Goal: Transaction & Acquisition: Purchase product/service

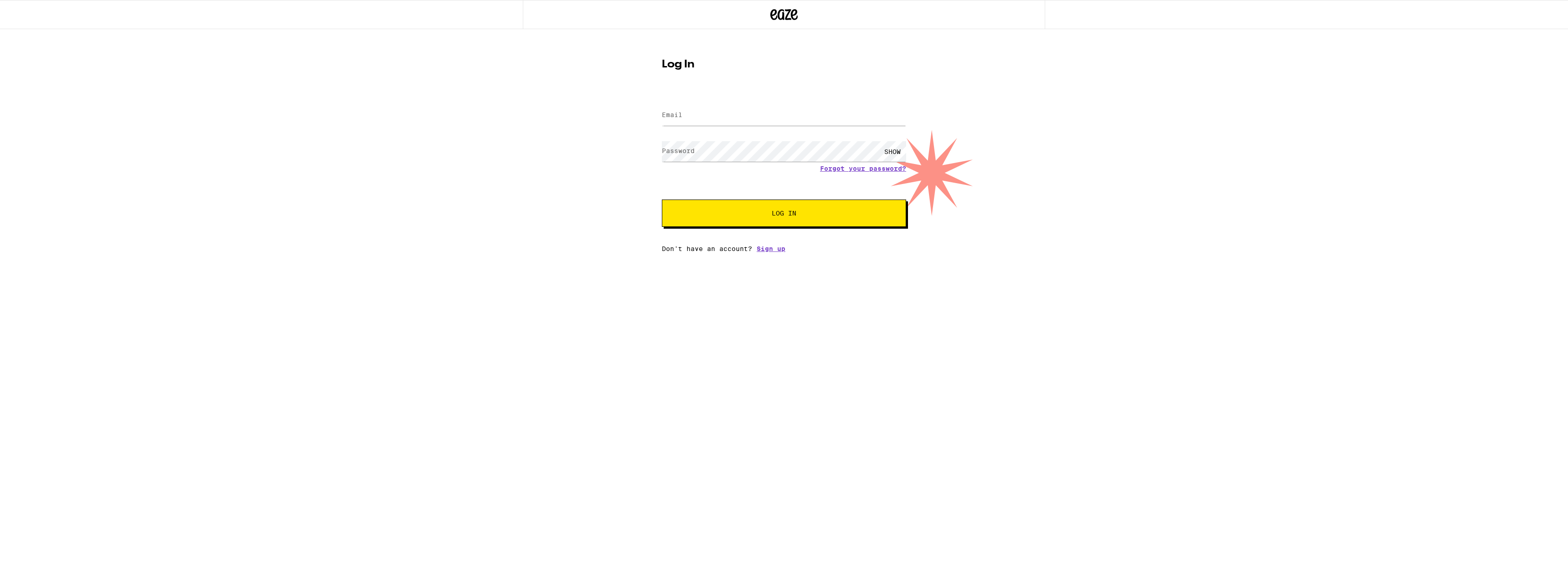
type input "[PERSON_NAME][EMAIL_ADDRESS][PERSON_NAME][DOMAIN_NAME]"
click at [804, 220] on button "Log In" at bounding box center [783, 213] width 244 height 27
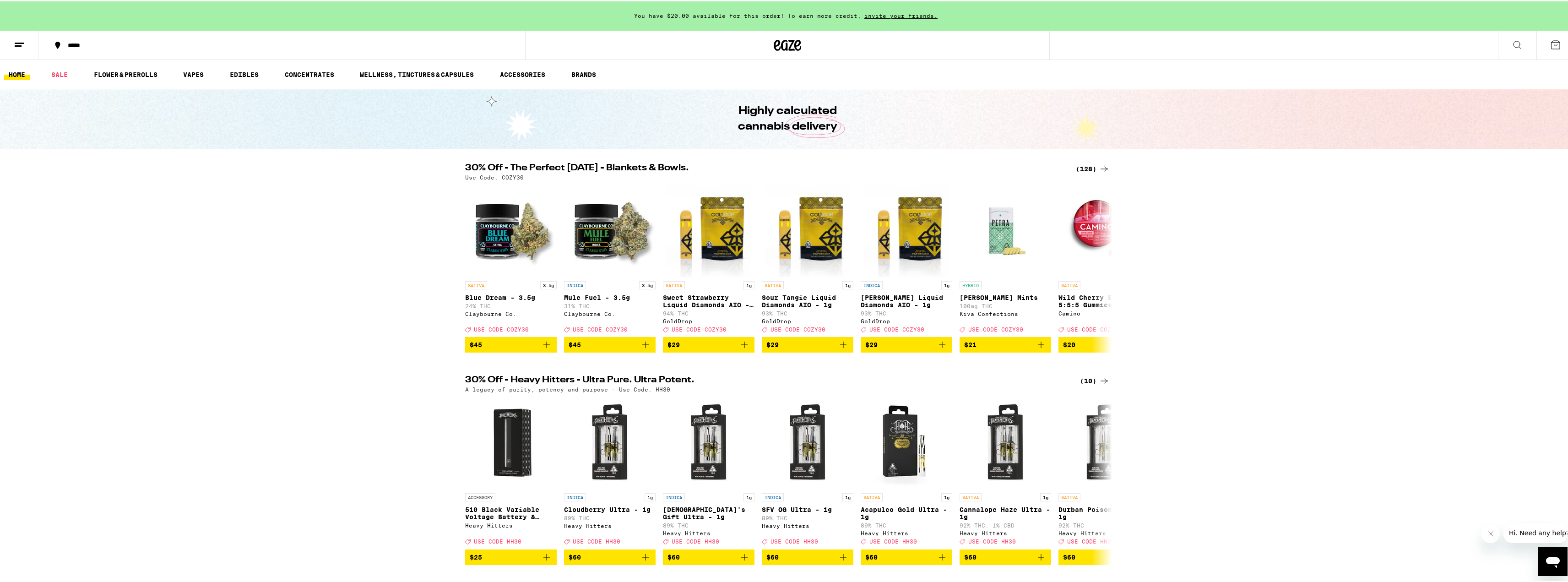
click at [1101, 385] on icon at bounding box center [1104, 380] width 11 height 11
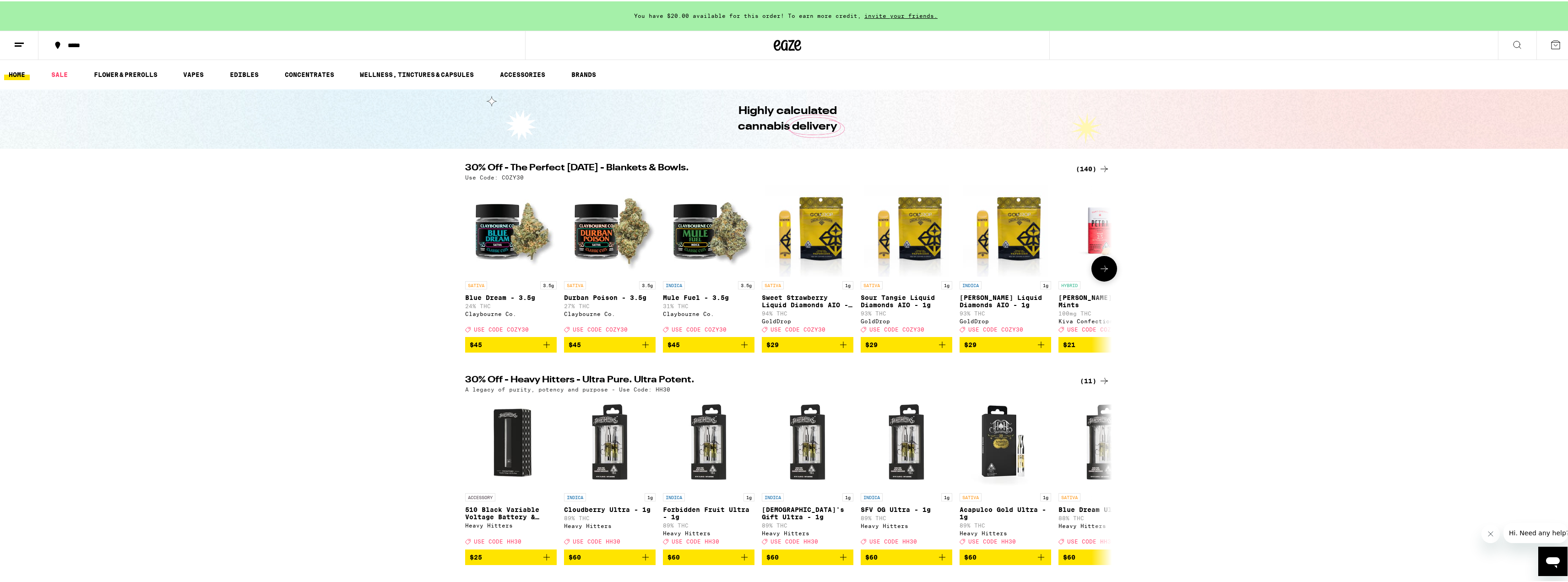
click at [1099, 278] on button at bounding box center [1104, 267] width 26 height 26
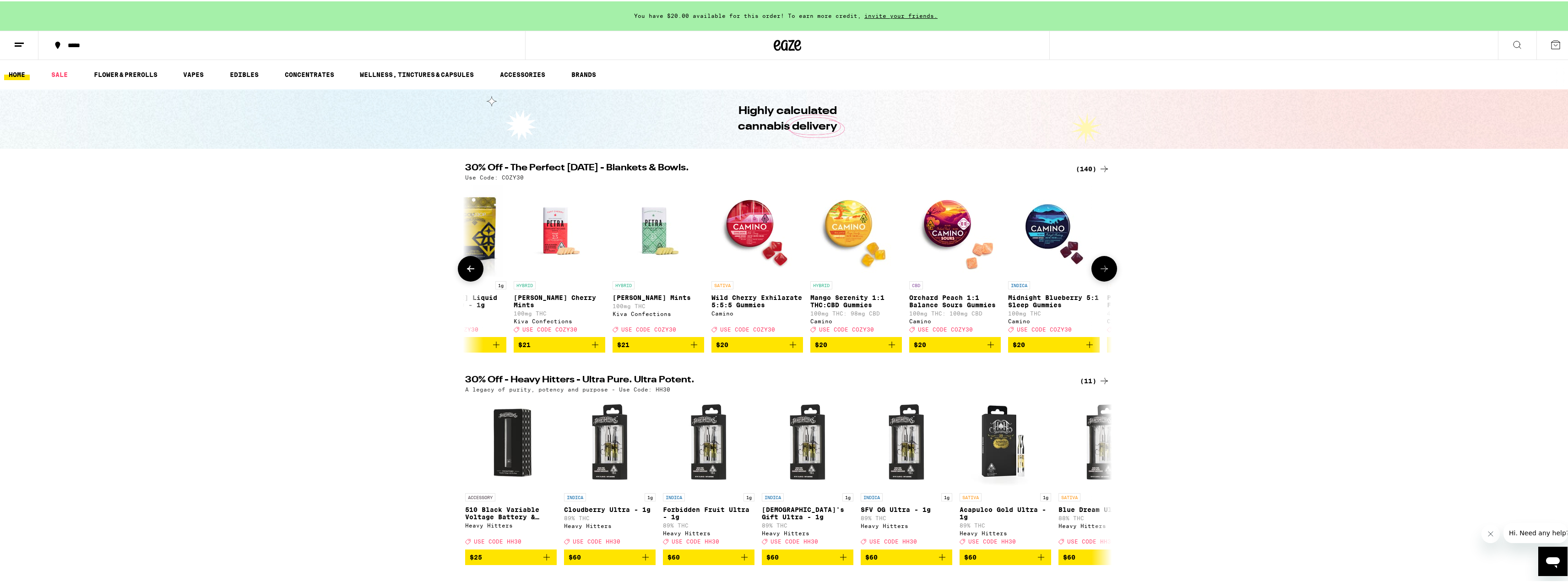
click at [1106, 274] on button at bounding box center [1104, 267] width 26 height 26
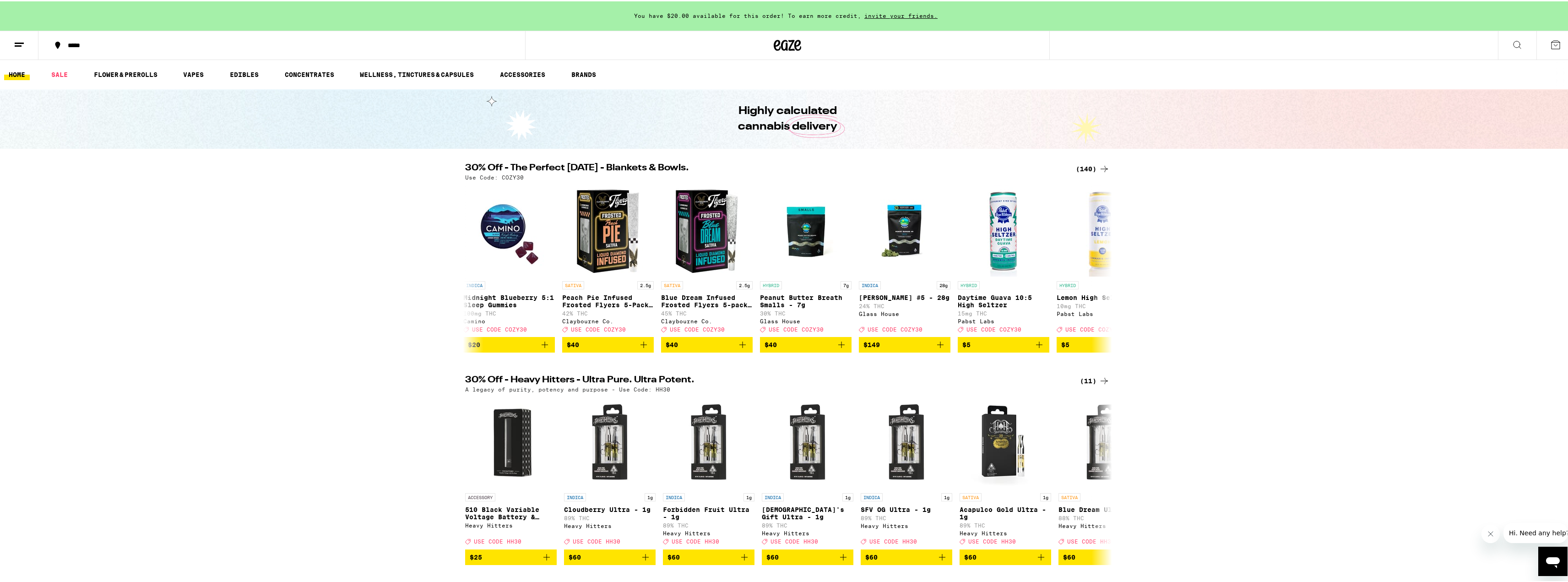
click at [1089, 168] on div "(140)" at bounding box center [1092, 168] width 34 height 11
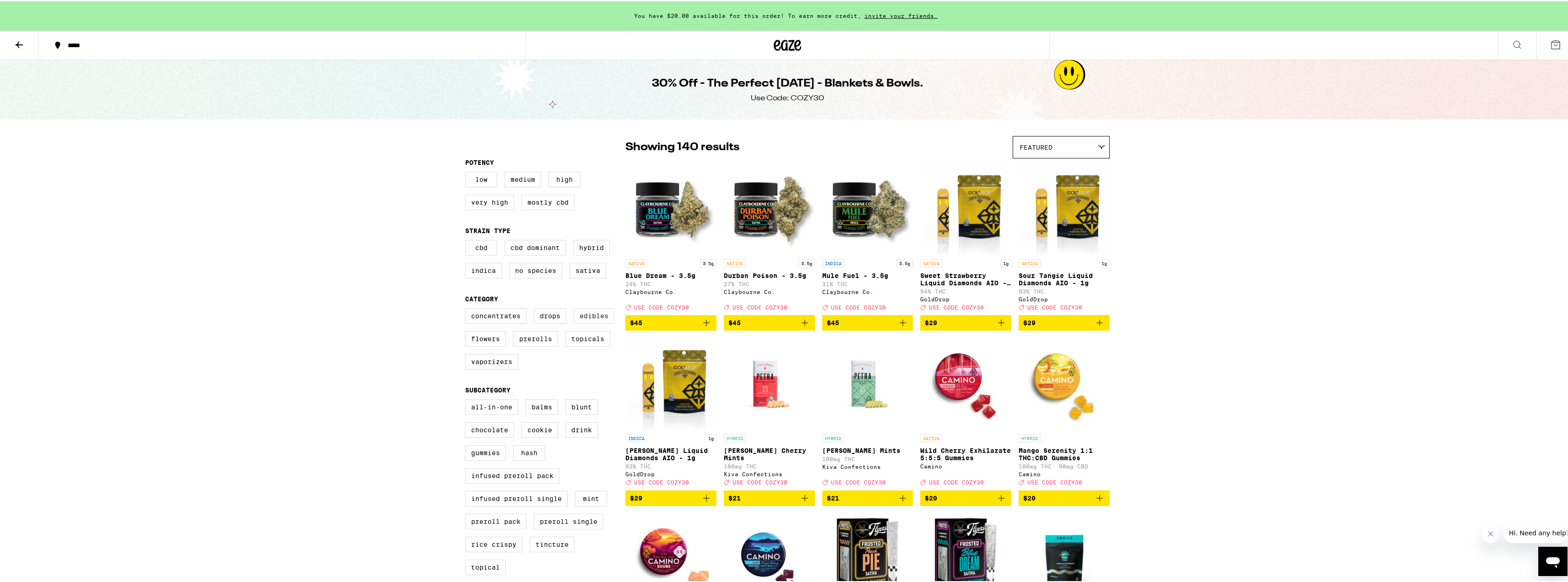
click at [593, 322] on label "Edibles" at bounding box center [594, 314] width 41 height 15
click at [468, 309] on input "Edibles" at bounding box center [467, 308] width 1 height 1
checkbox input "true"
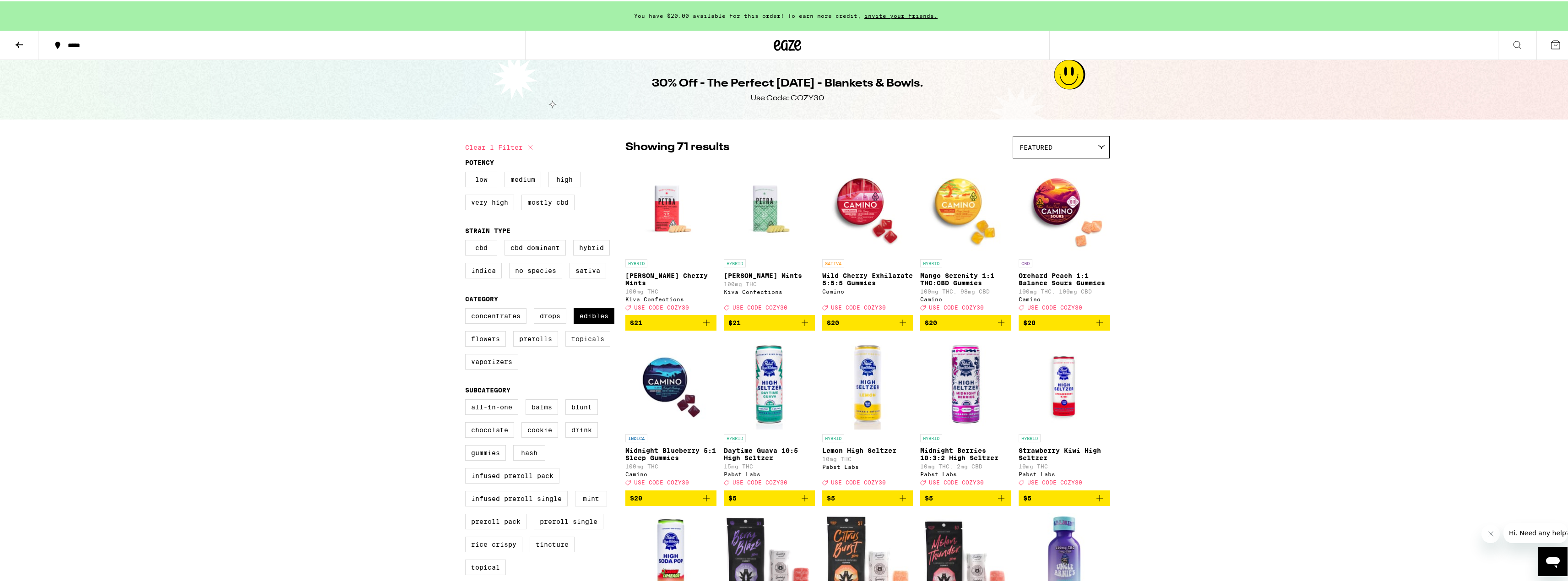
click at [579, 345] on label "Topicals" at bounding box center [587, 337] width 45 height 15
click at [468, 309] on input "Topicals" at bounding box center [467, 308] width 1 height 1
checkbox input "true"
click at [522, 344] on label "Prerolls" at bounding box center [535, 337] width 45 height 15
click at [468, 309] on input "Prerolls" at bounding box center [467, 308] width 1 height 1
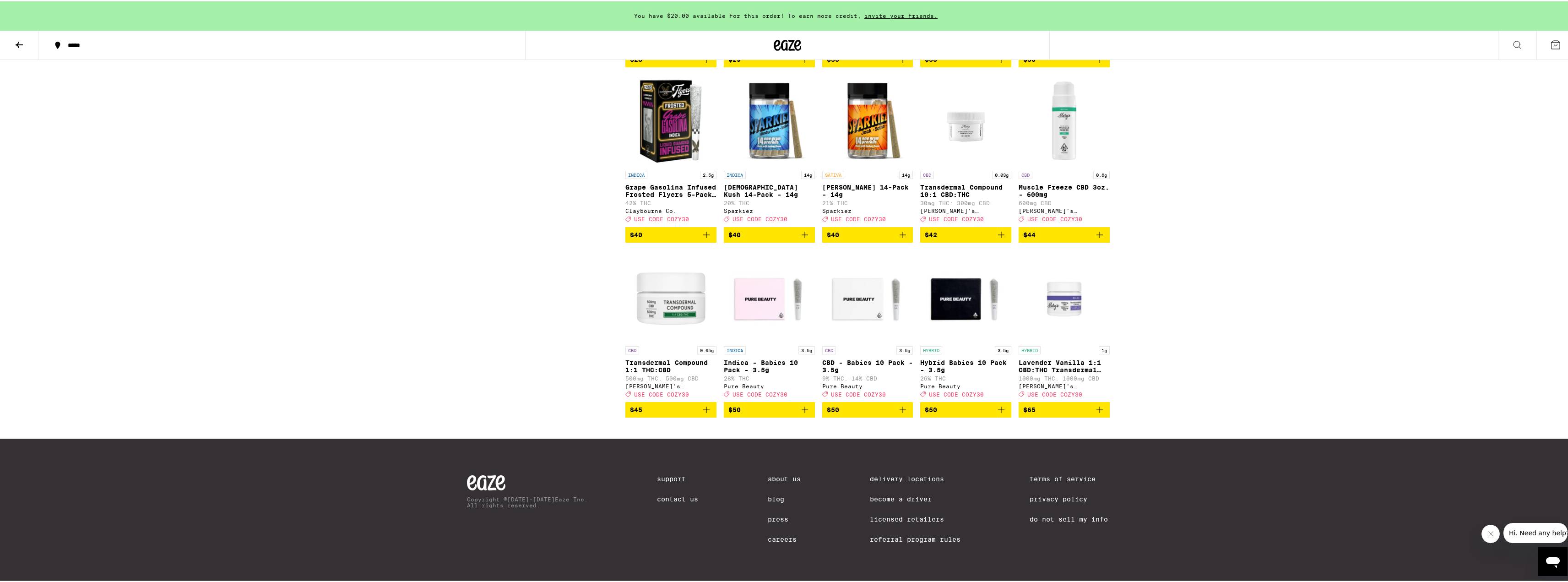
scroll to position [2866, 0]
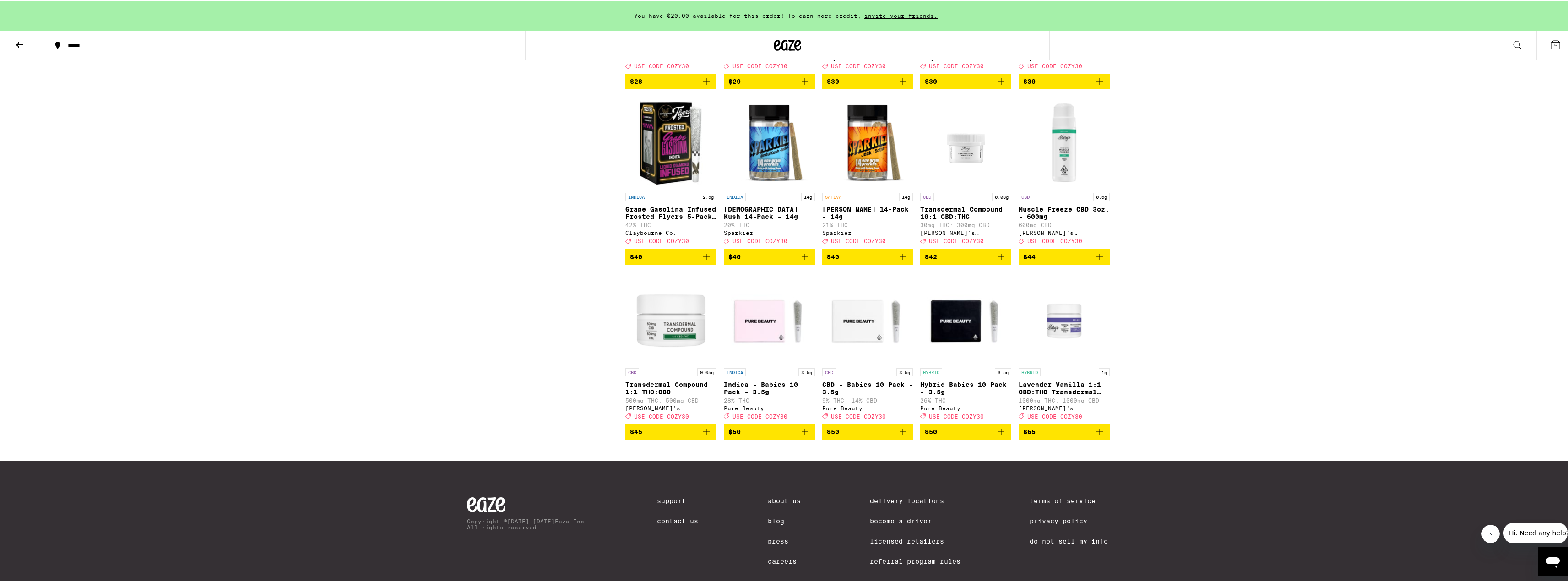
click at [688, 187] on img "Open page for Grape Gasolina Infused Frosted Flyers 5-Pack - 2.5g from Claybour…" at bounding box center [671, 141] width 91 height 92
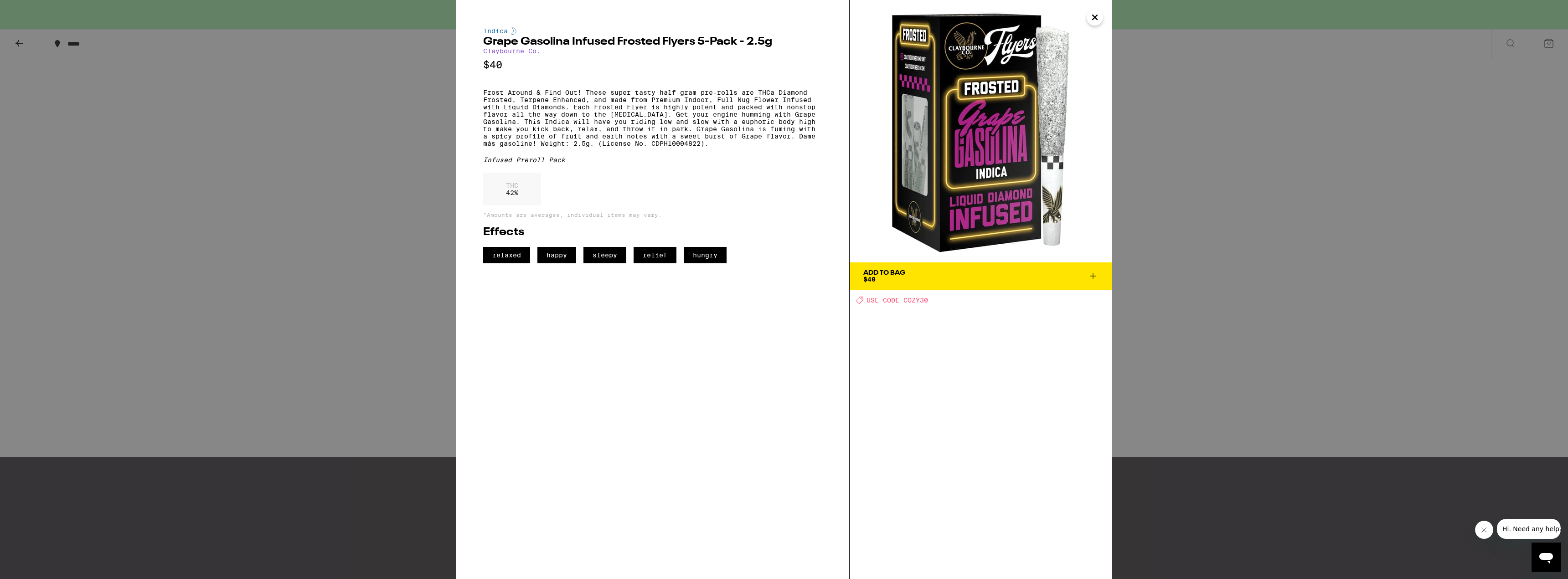
click at [367, 314] on div "Indica Grape Gasolina Infused Frosted Flyers 5-Pack - 2.5g [PERSON_NAME] Co. $4…" at bounding box center [784, 290] width 1568 height 579
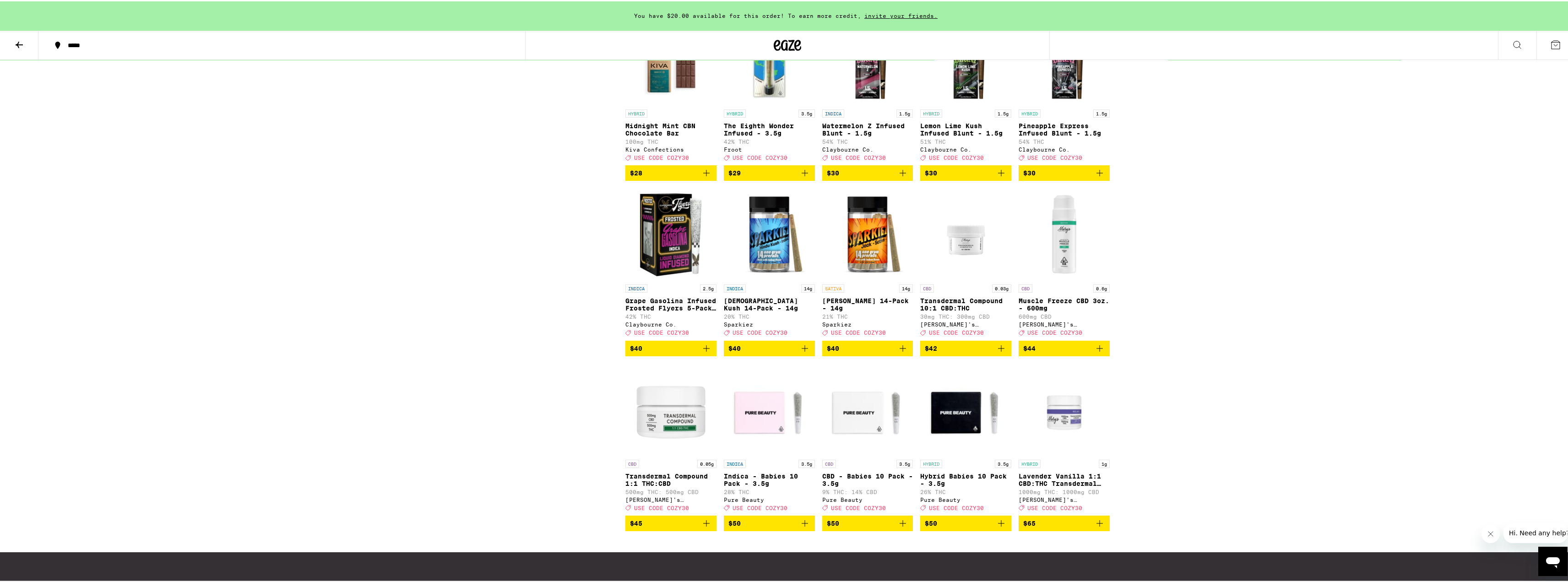
scroll to position [2912, 0]
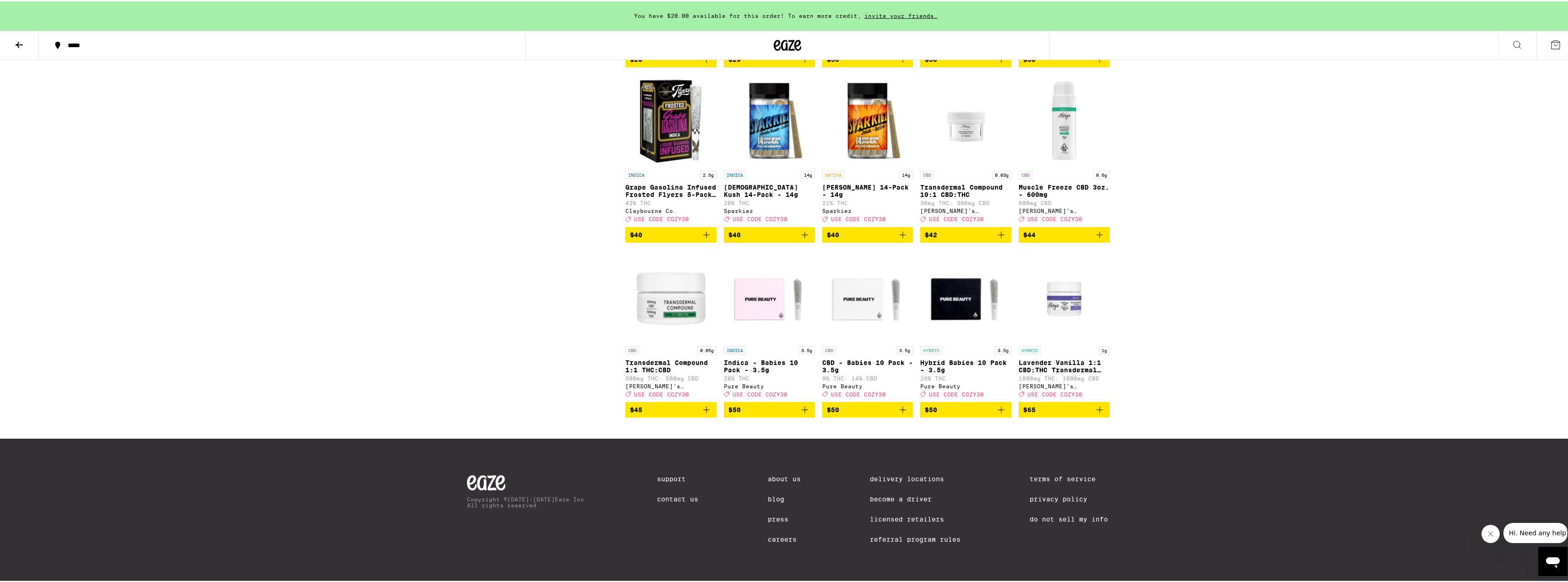
click at [756, 340] on img "Open page for Indica - Babies 10 Pack - 3.5g from Pure Beauty" at bounding box center [769, 295] width 91 height 92
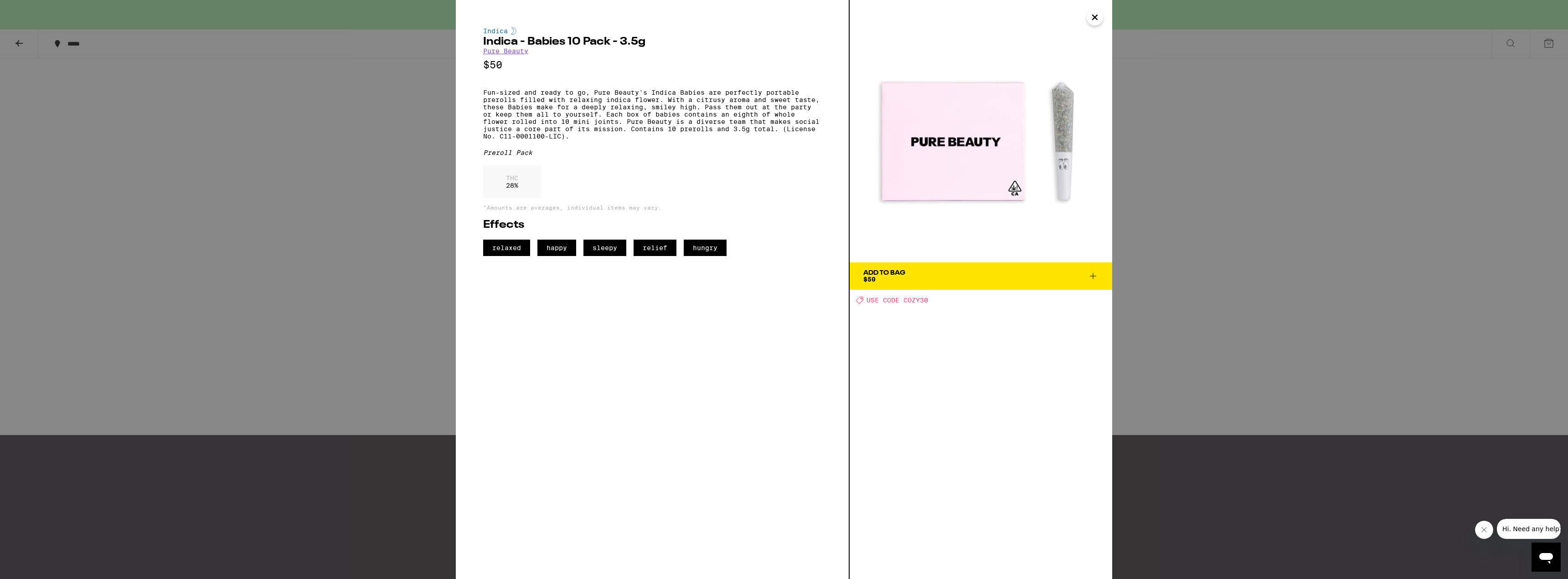
click at [318, 298] on div "Indica Indica - Babies 10 Pack - 3.5g Pure Beauty $50 Fun-sized and ready to go…" at bounding box center [784, 290] width 1568 height 579
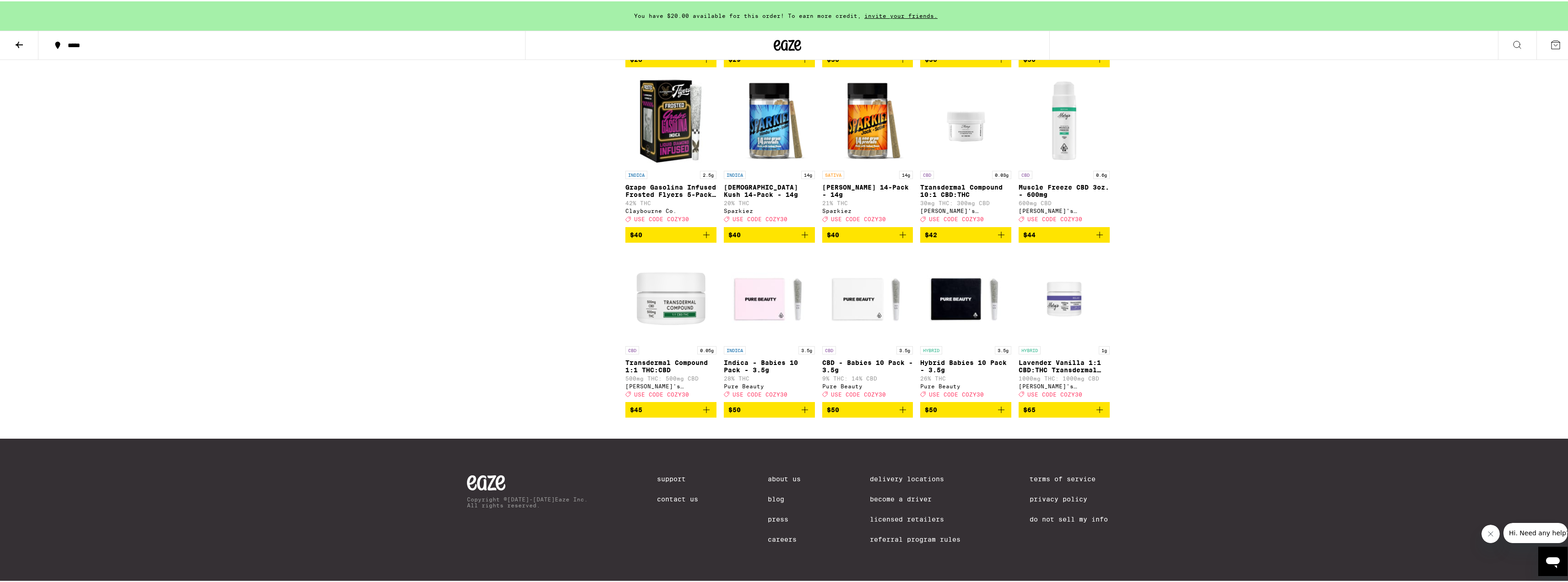
click at [976, 165] on img "Open page for Transdermal Compound 10:1 CBD:THC from Mary's Medicinals" at bounding box center [966, 119] width 68 height 92
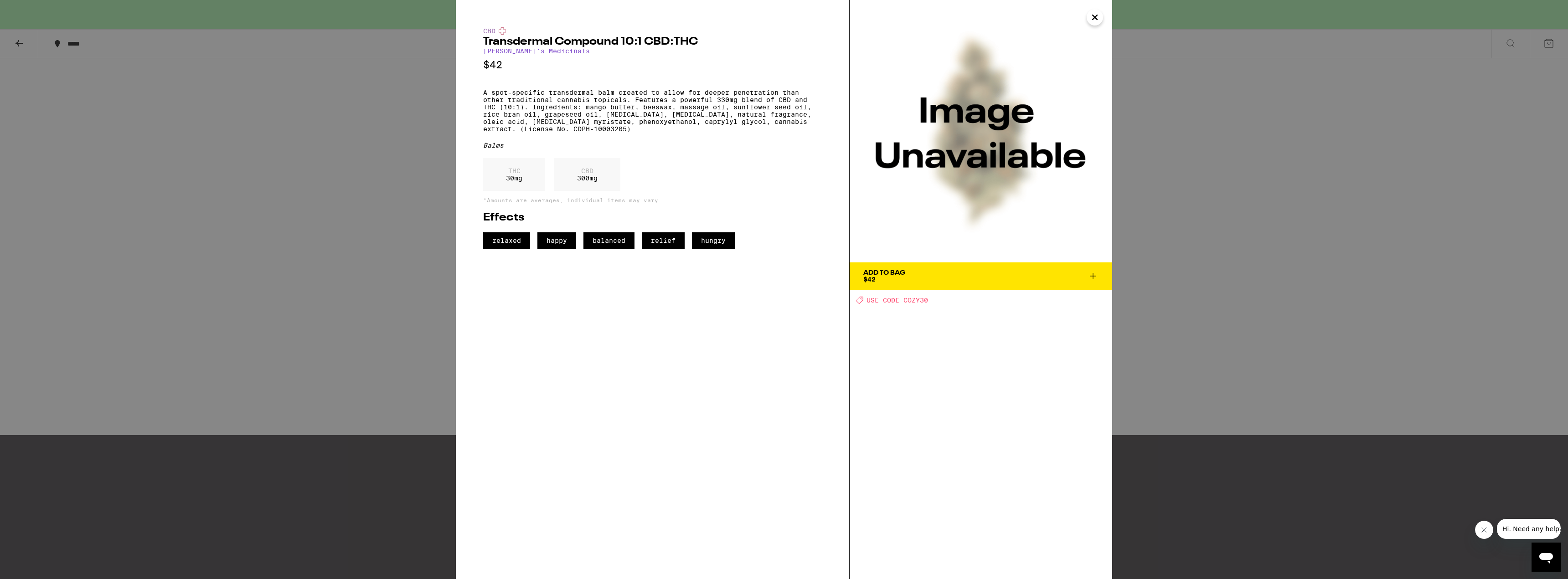
click at [322, 282] on div "CBD Transdermal Compound 10:1 CBD:THC Mary's Medicinals $42 A spot-specific tra…" at bounding box center [784, 290] width 1568 height 579
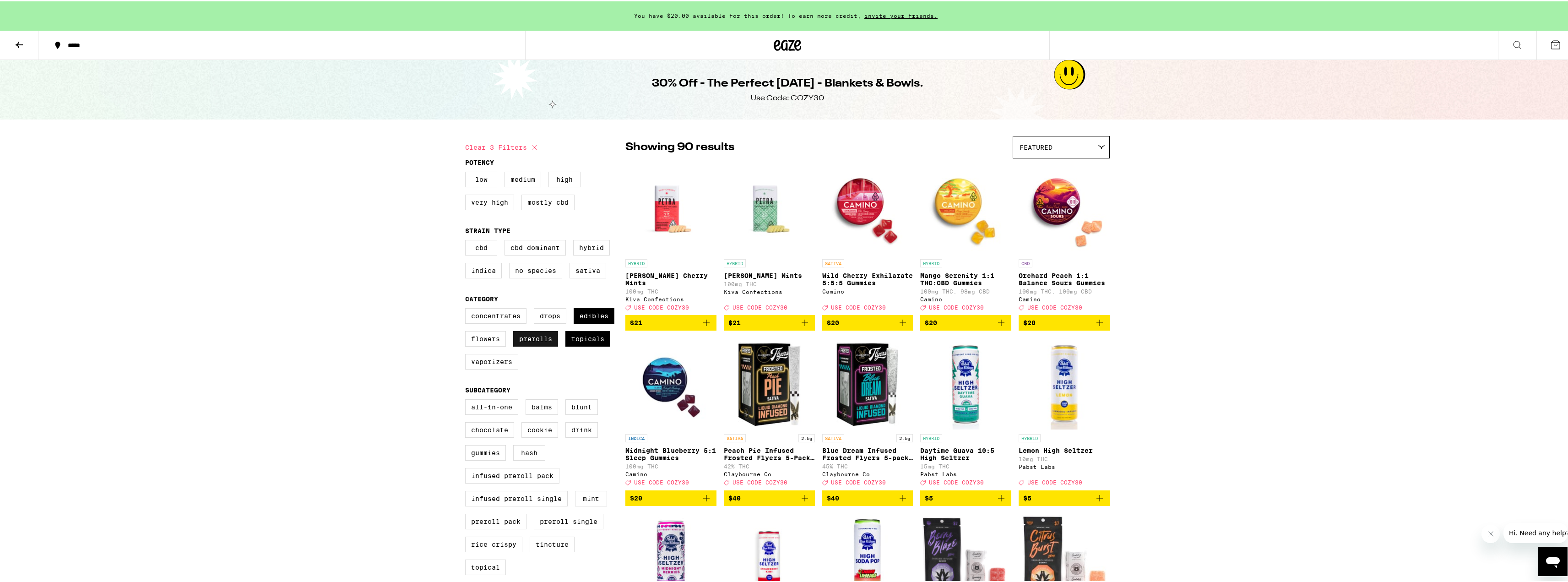
click at [532, 338] on label "Prerolls" at bounding box center [535, 337] width 45 height 15
click at [468, 309] on input "Prerolls" at bounding box center [467, 308] width 1 height 1
checkbox input "false"
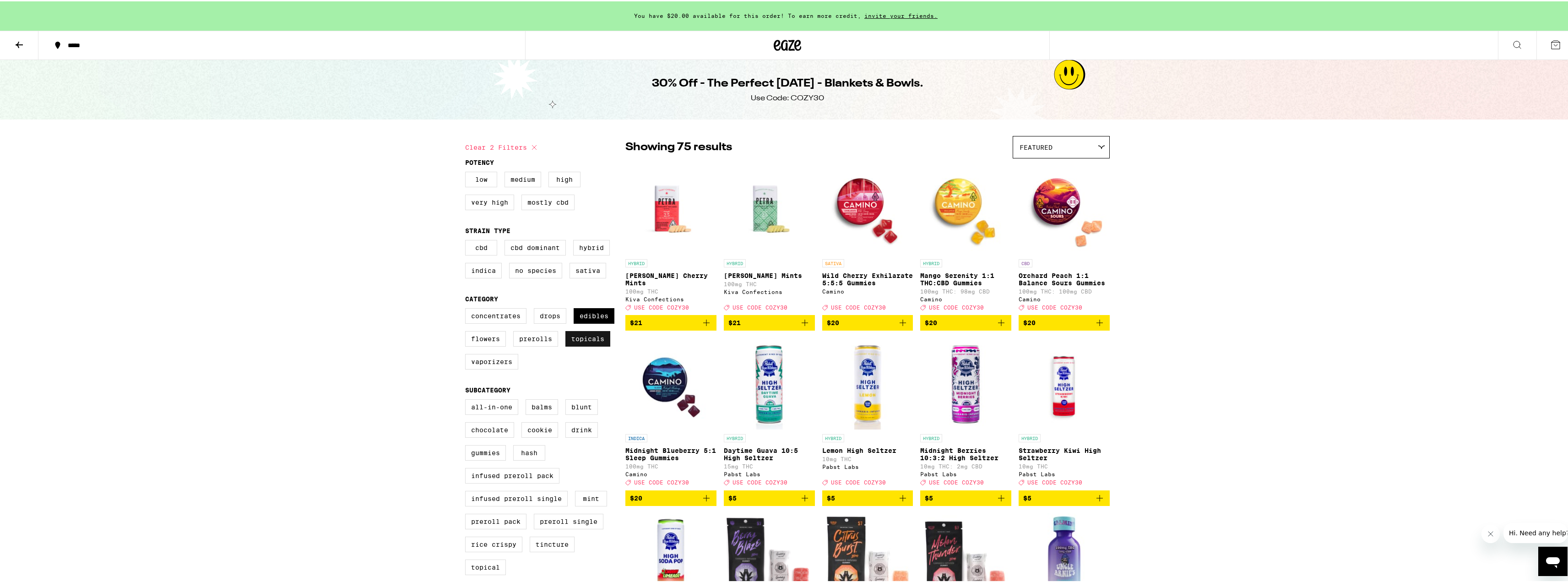
click at [583, 345] on label "Topicals" at bounding box center [587, 337] width 45 height 15
click at [468, 309] on input "Topicals" at bounding box center [467, 308] width 1 height 1
checkbox input "false"
click at [588, 319] on label "Edibles" at bounding box center [594, 314] width 41 height 15
click at [468, 309] on input "Edibles" at bounding box center [467, 308] width 1 height 1
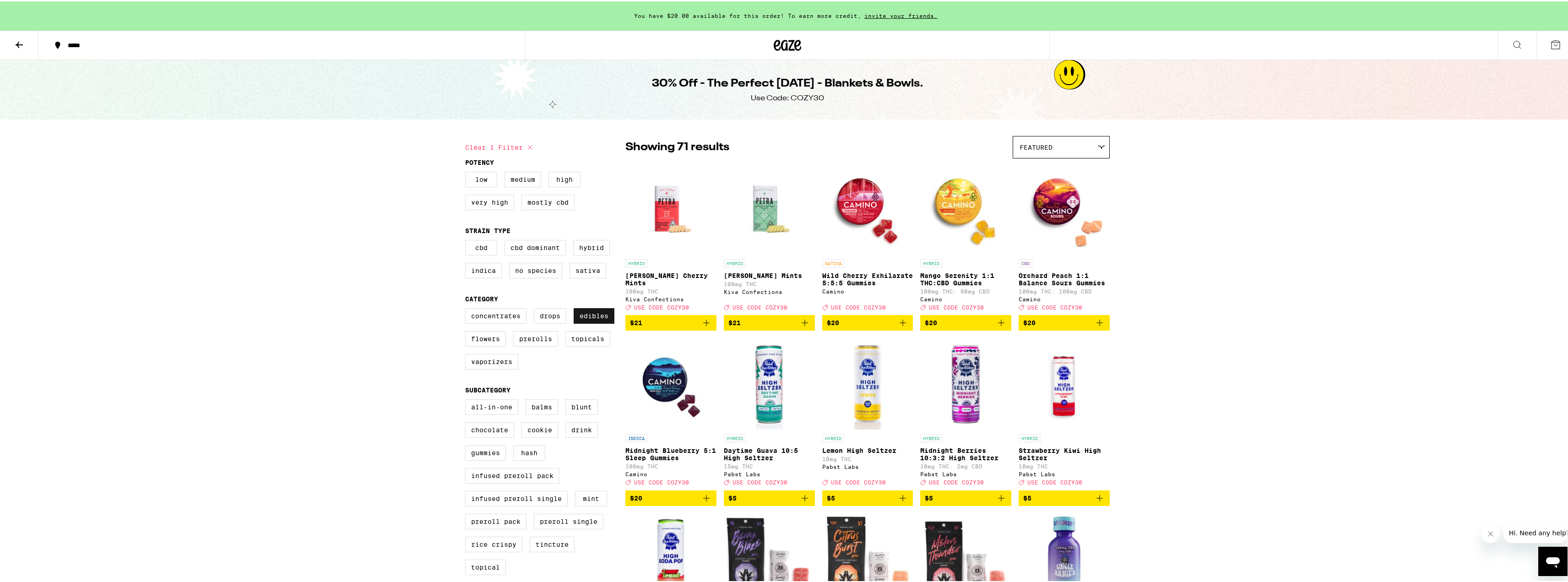
checkbox input "false"
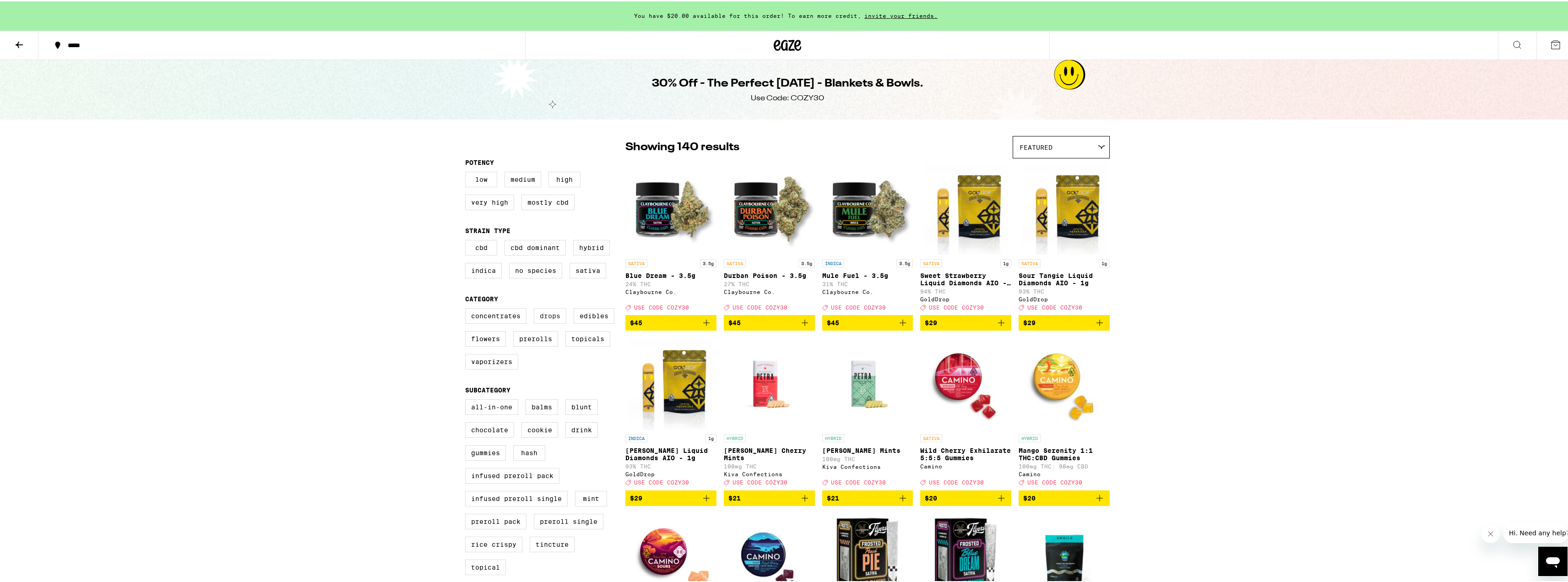
click at [545, 319] on label "Drops" at bounding box center [550, 314] width 32 height 15
click at [468, 309] on input "Drops" at bounding box center [467, 308] width 1 height 1
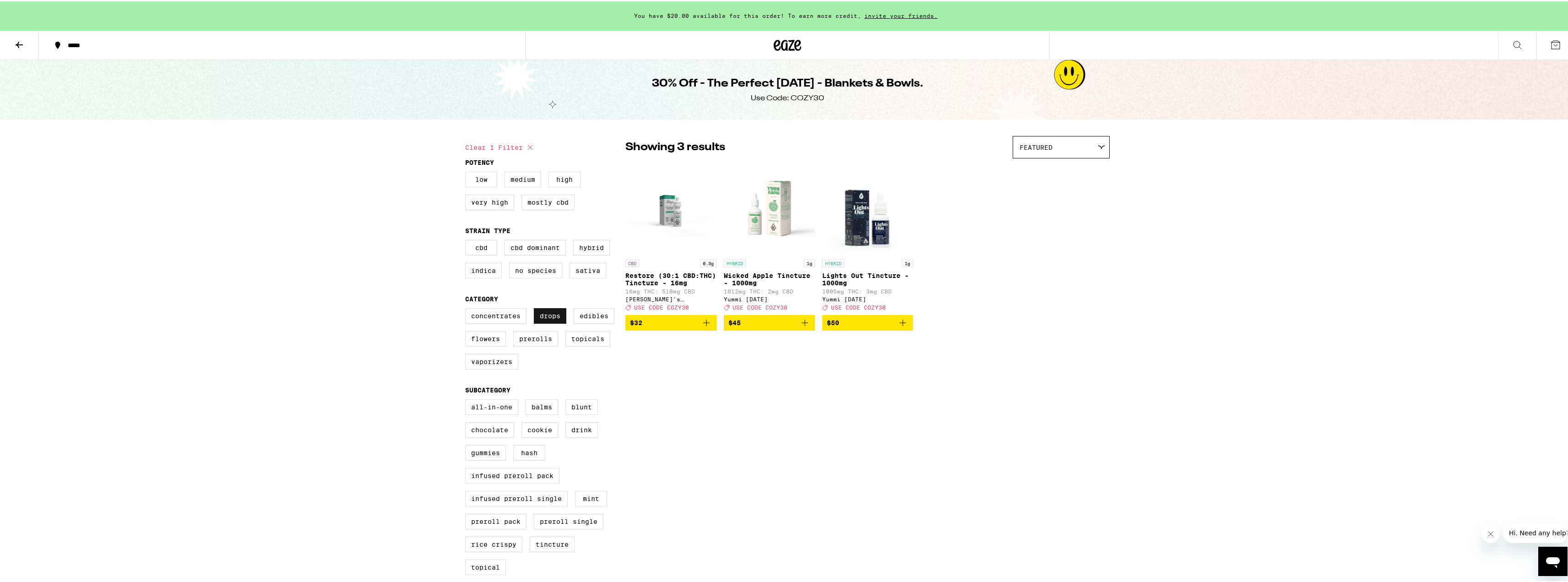
click at [545, 319] on label "Drops" at bounding box center [550, 314] width 32 height 15
click at [468, 309] on input "Drops" at bounding box center [467, 308] width 1 height 1
checkbox input "false"
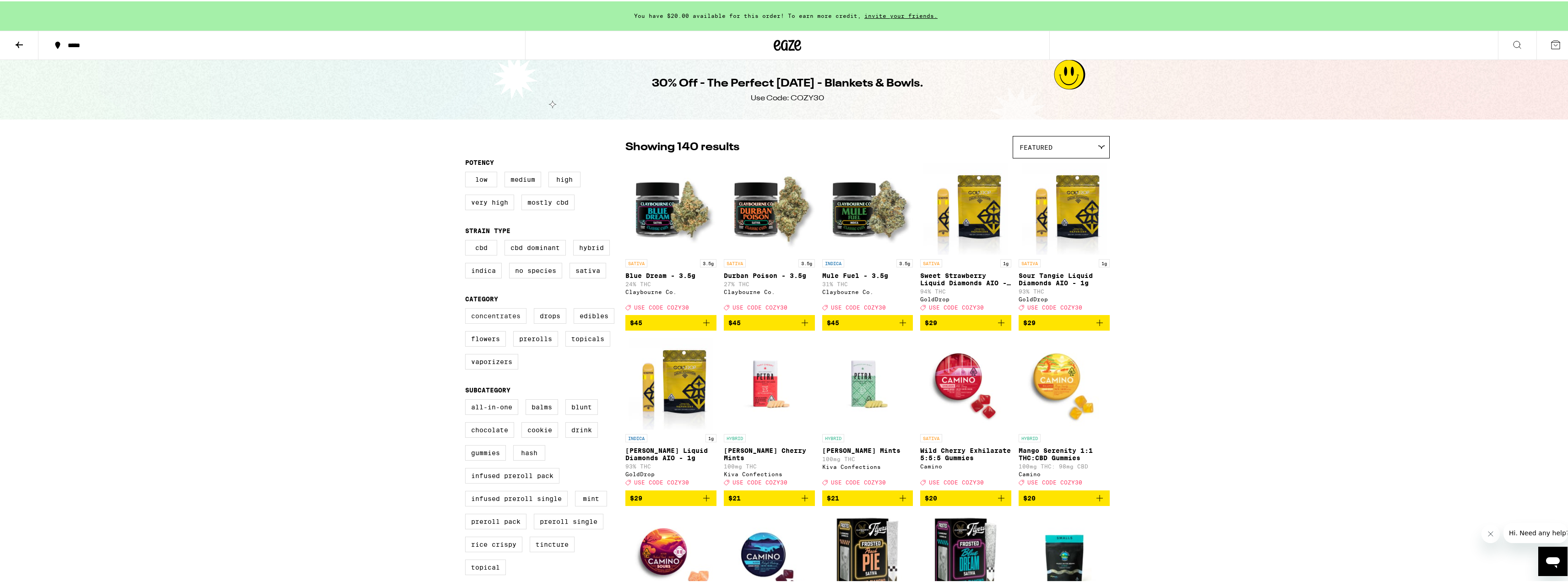
click at [492, 322] on label "Concentrates" at bounding box center [496, 314] width 61 height 15
click at [468, 309] on input "Concentrates" at bounding box center [467, 308] width 1 height 1
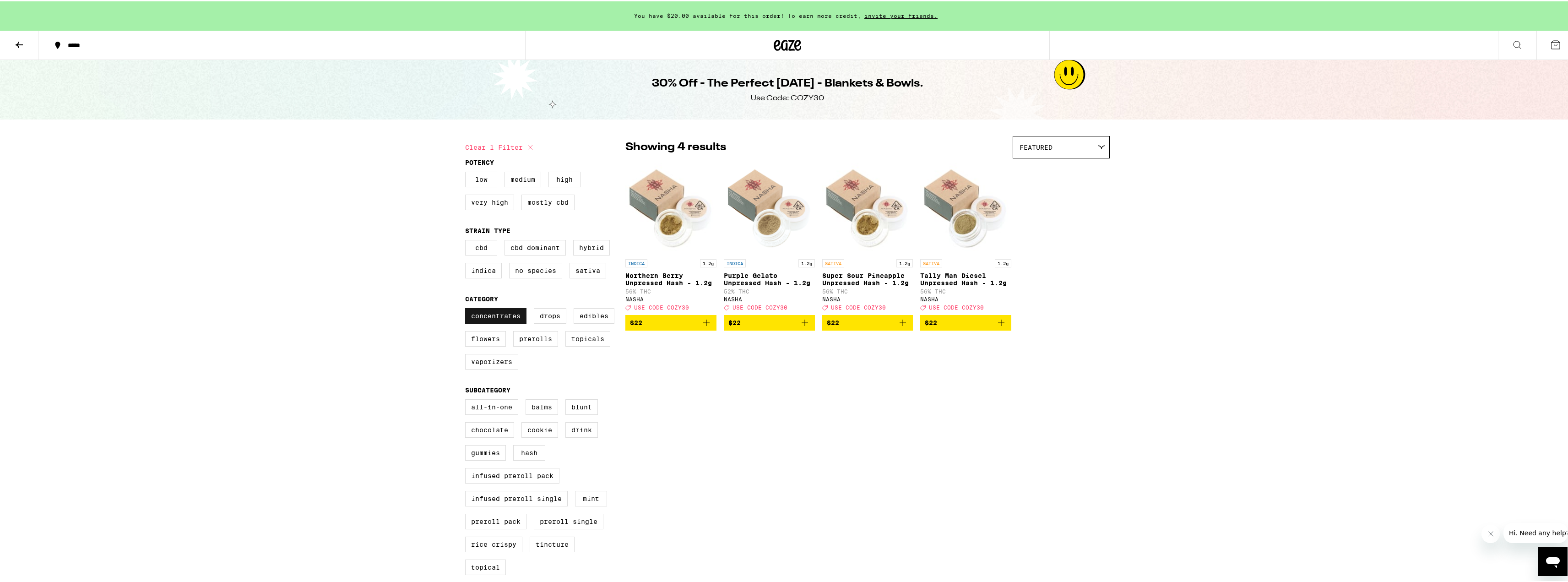
click at [492, 322] on label "Concentrates" at bounding box center [496, 314] width 61 height 15
click at [468, 309] on input "Concentrates" at bounding box center [467, 308] width 1 height 1
checkbox input "false"
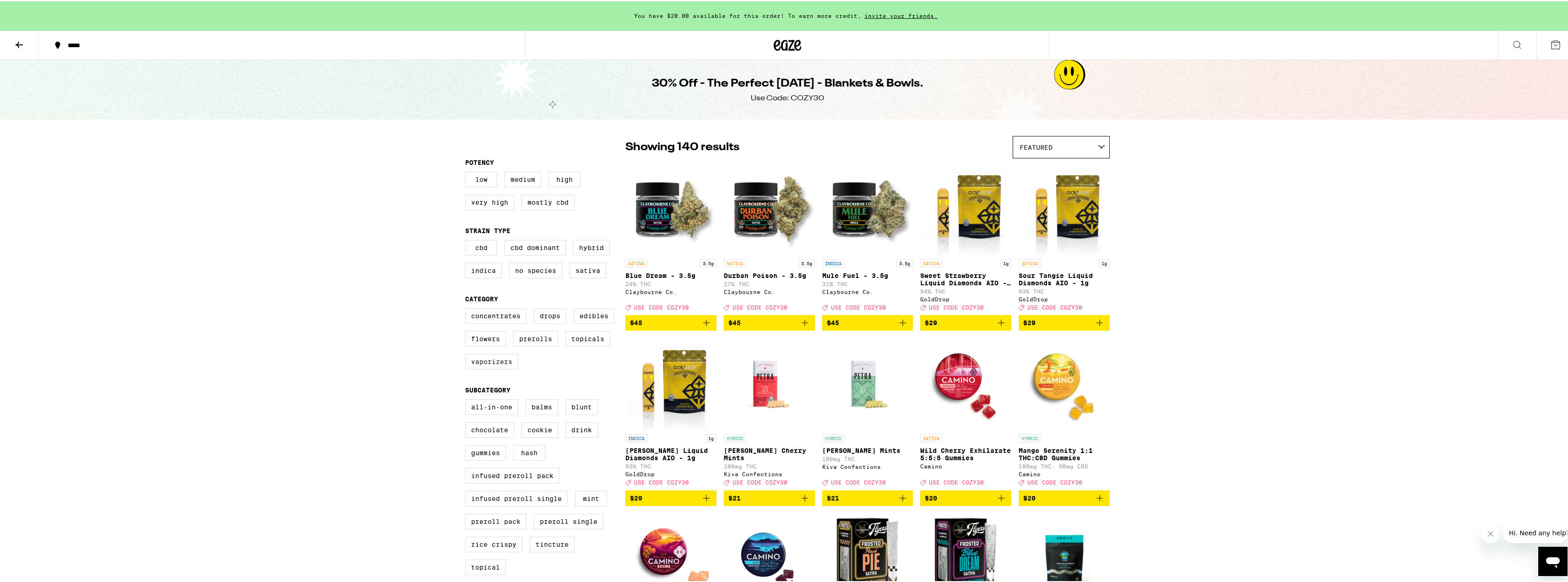
click at [487, 364] on label "Vaporizers" at bounding box center [491, 360] width 53 height 15
click at [468, 309] on input "Vaporizers" at bounding box center [467, 308] width 1 height 1
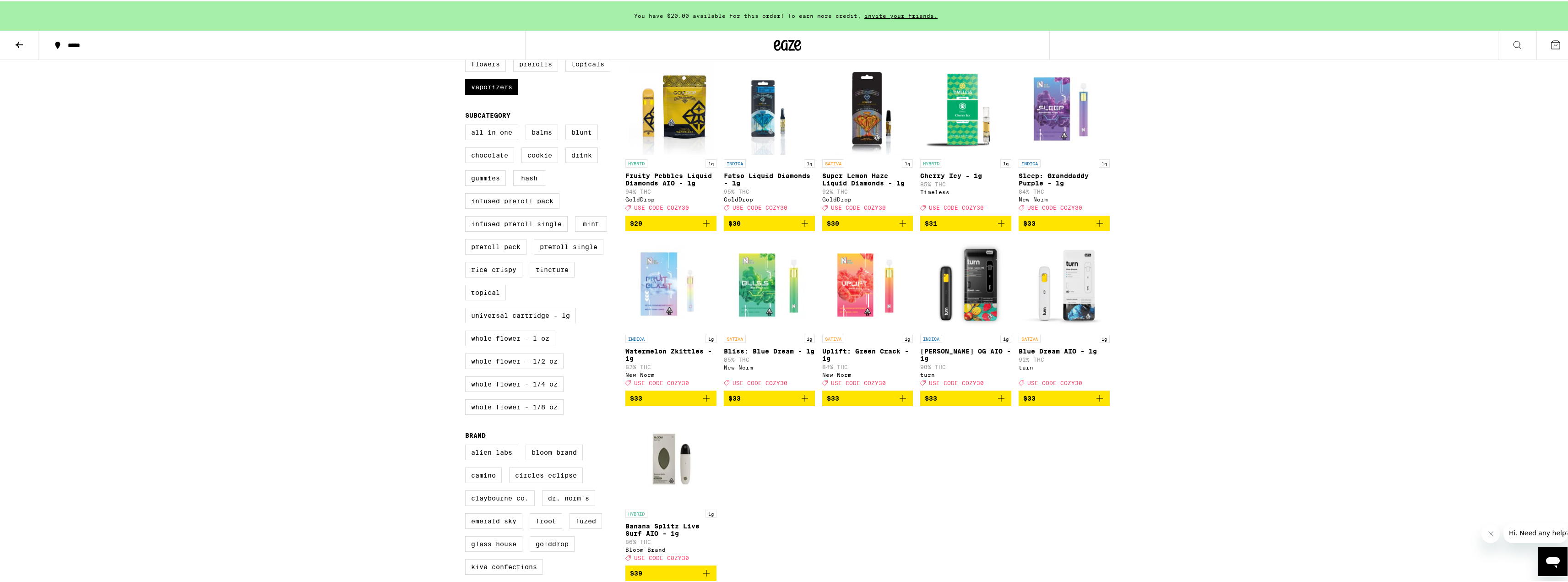
scroll to position [320, 0]
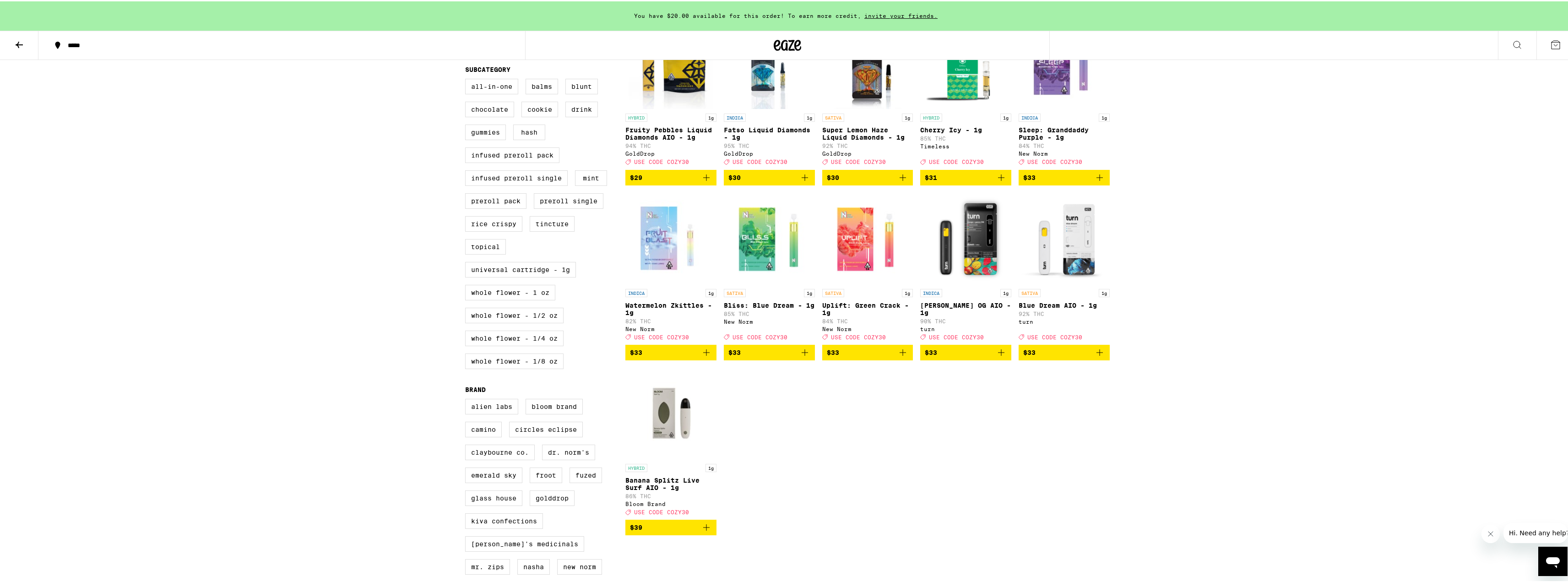
click at [668, 427] on img "Open page for Banana Splitz Live Surf AIO - 1g from Bloom Brand" at bounding box center [671, 412] width 91 height 92
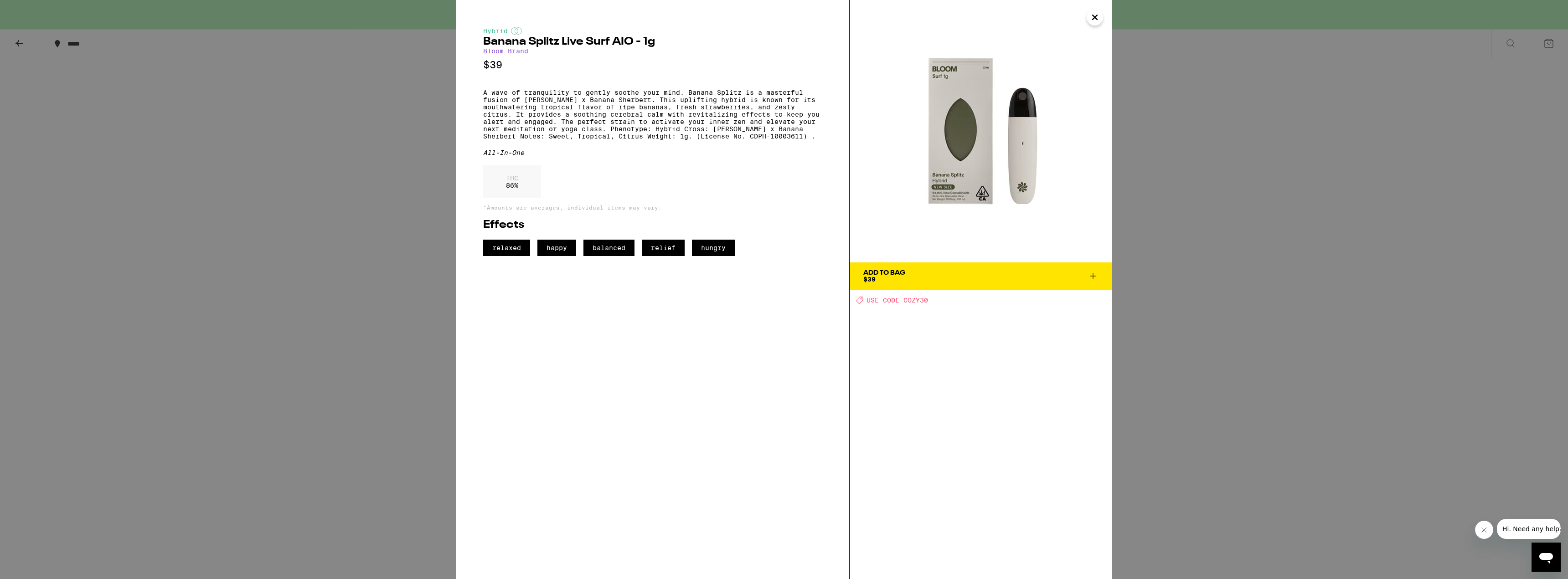
click at [349, 266] on div "Hybrid Banana Splitz Live Surf AIO - 1g Bloom Brand $39 A wave of tranquility t…" at bounding box center [784, 290] width 1568 height 579
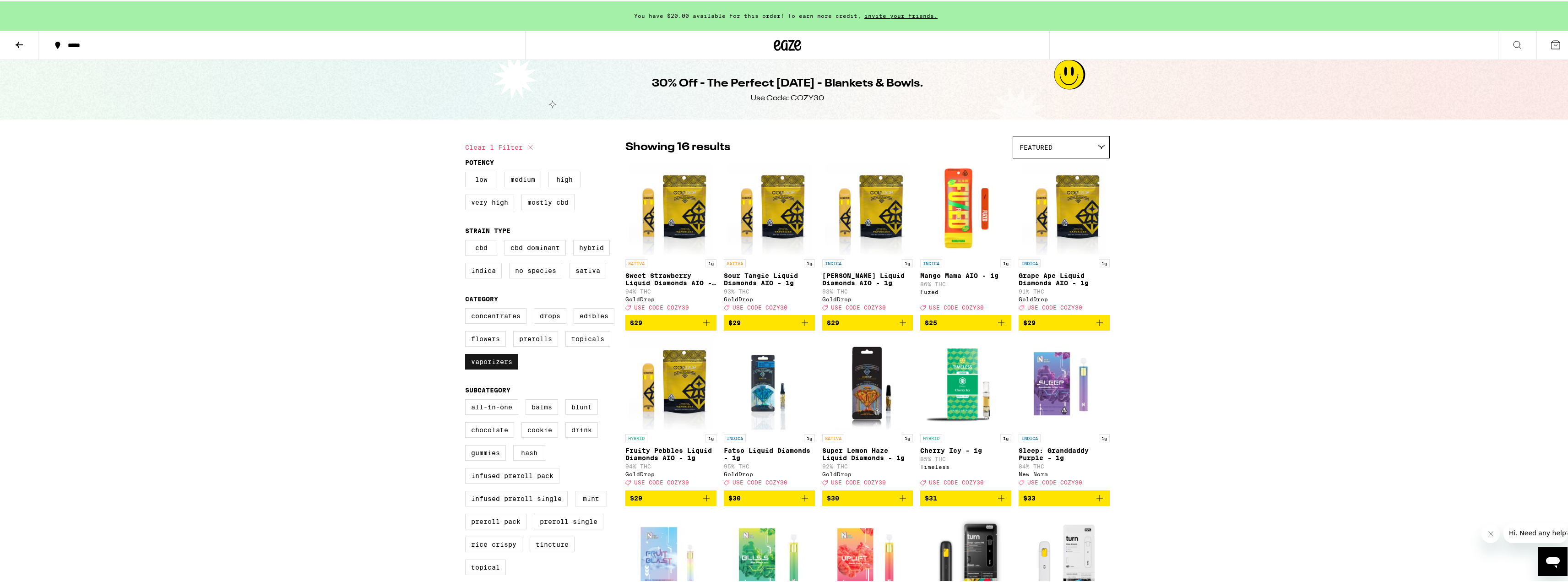
click at [482, 368] on label "Vaporizers" at bounding box center [491, 360] width 53 height 15
click at [468, 309] on input "Vaporizers" at bounding box center [467, 308] width 1 height 1
checkbox input "false"
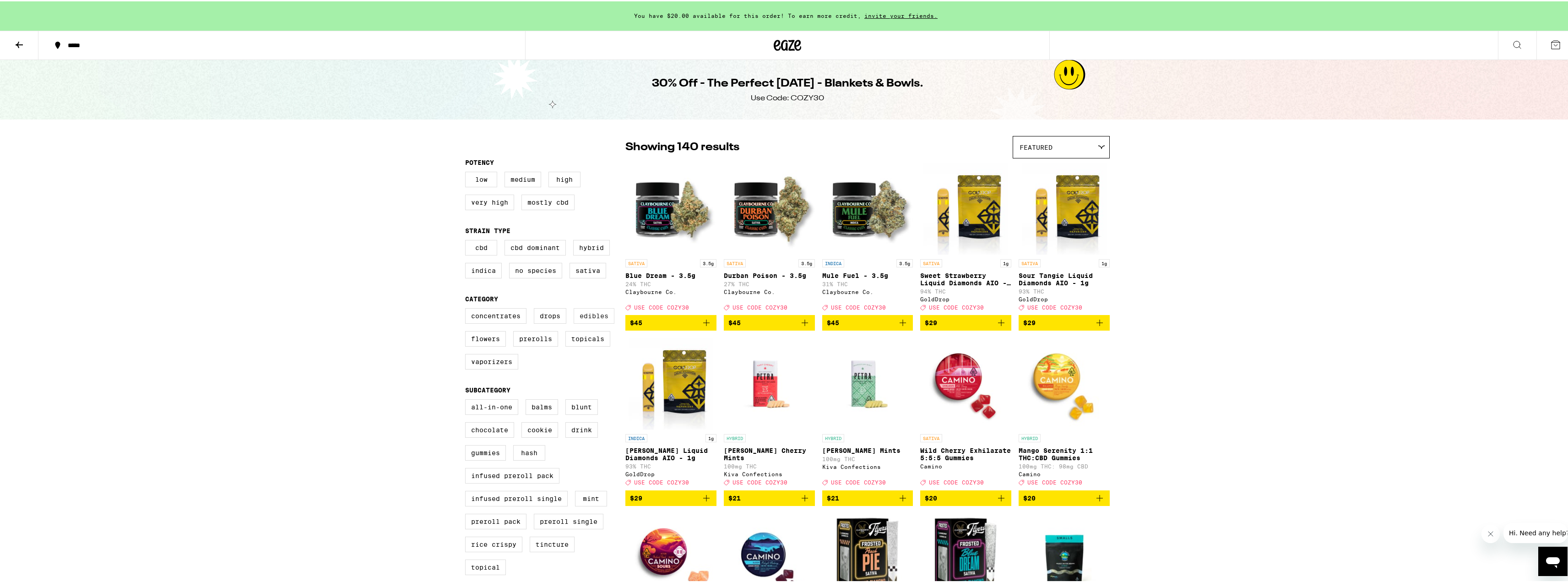
click at [584, 317] on label "Edibles" at bounding box center [594, 314] width 41 height 15
click at [468, 309] on input "Edibles" at bounding box center [467, 308] width 1 height 1
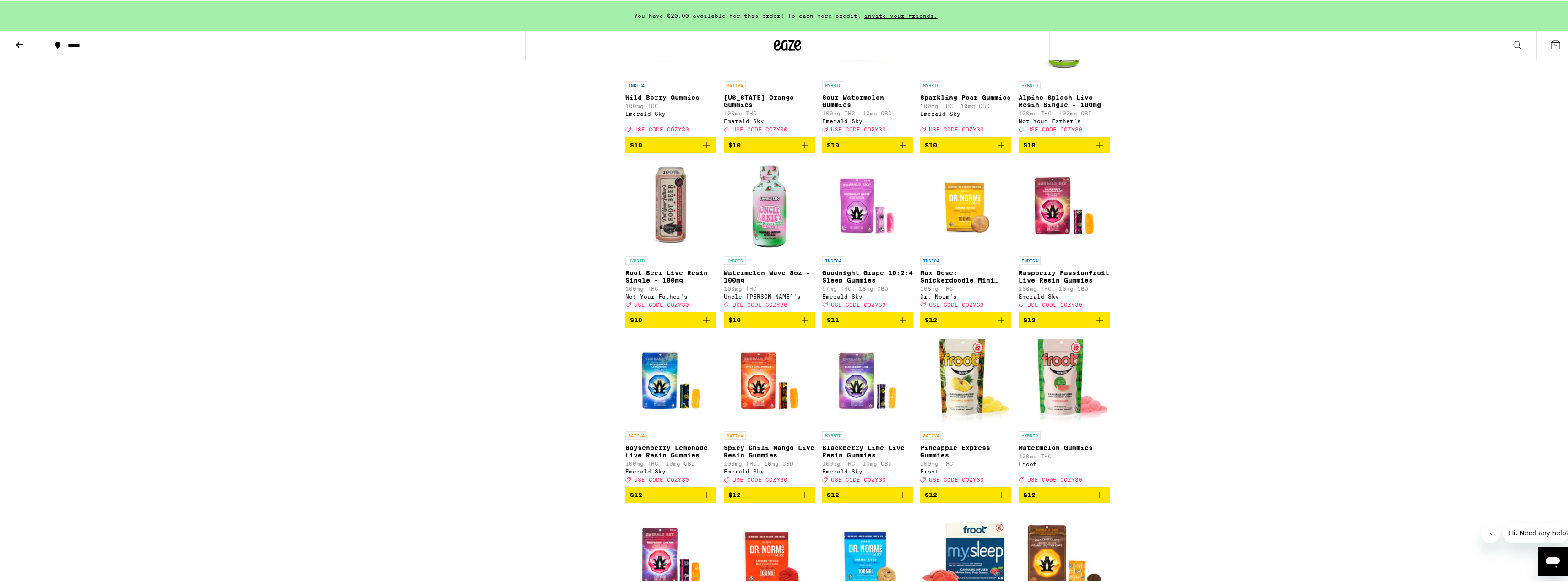
scroll to position [1328, 0]
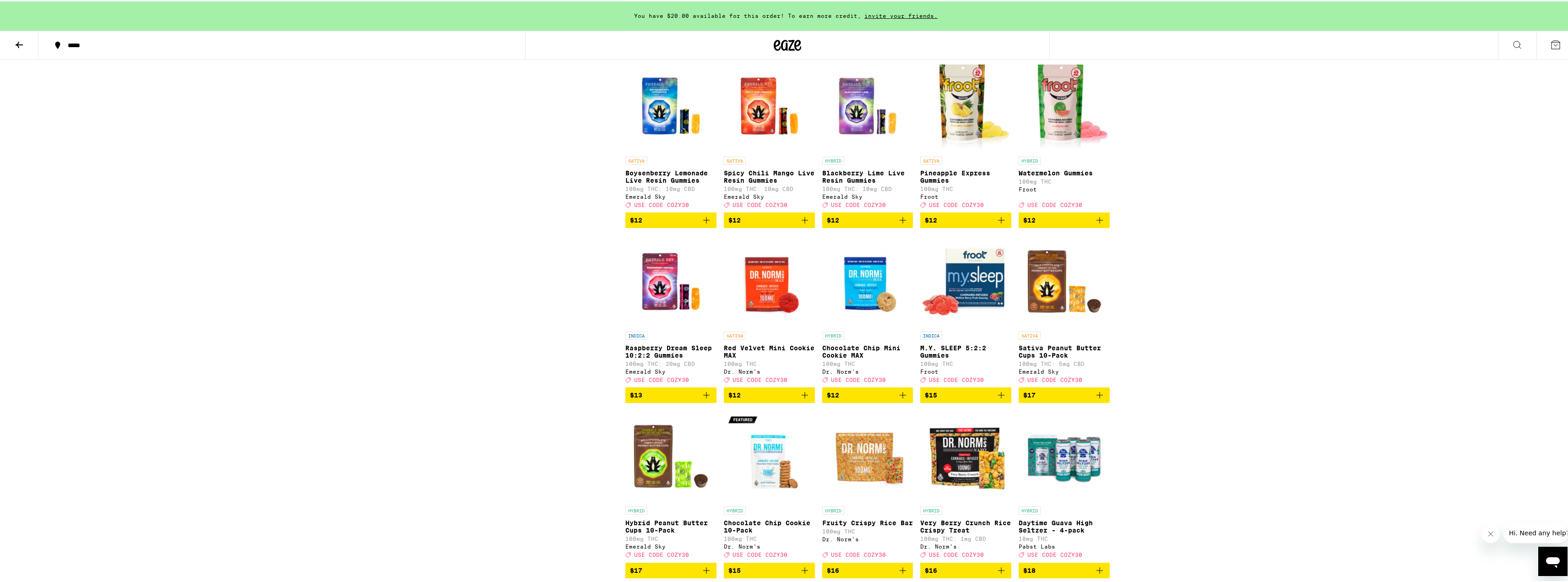
click at [985, 325] on img "Open page for M.Y. SLEEP 5:2:2 Gummies from Froot" at bounding box center [965, 280] width 91 height 92
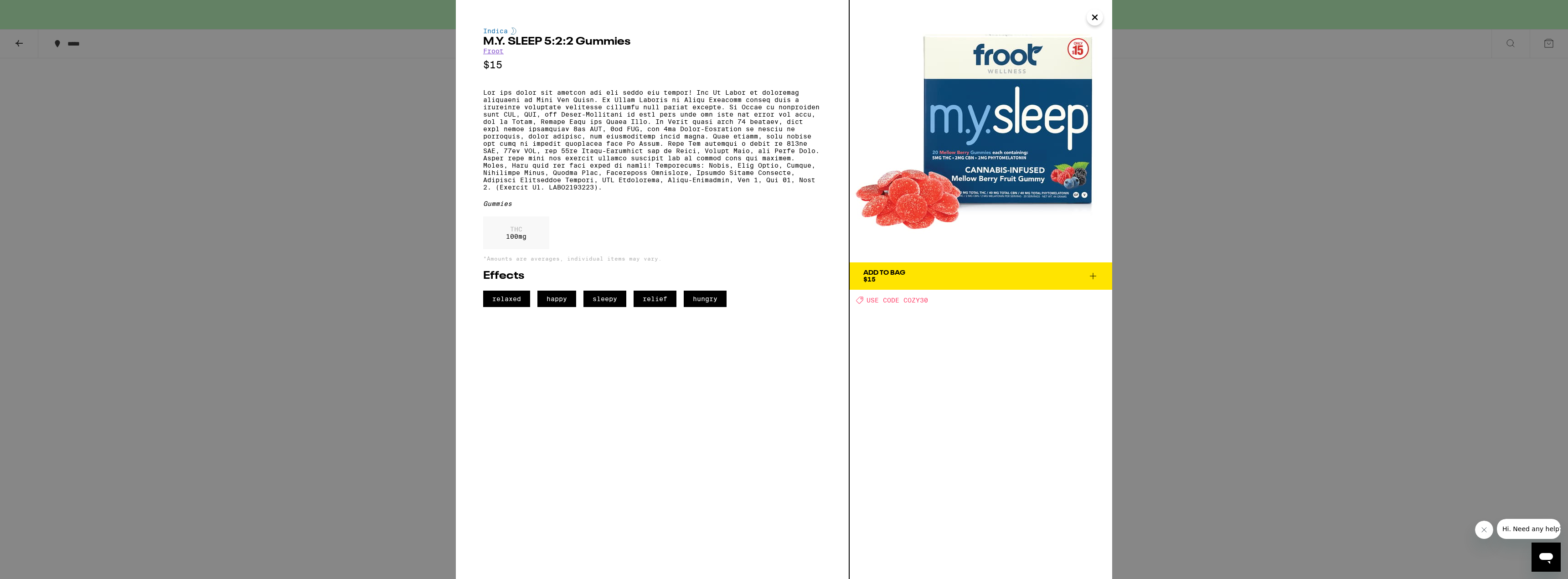
click at [351, 139] on div "Indica M.Y. SLEEP 5:2:2 Gummies Froot $15 Gummies THC 100 mg *Amounts are avera…" at bounding box center [784, 290] width 1568 height 579
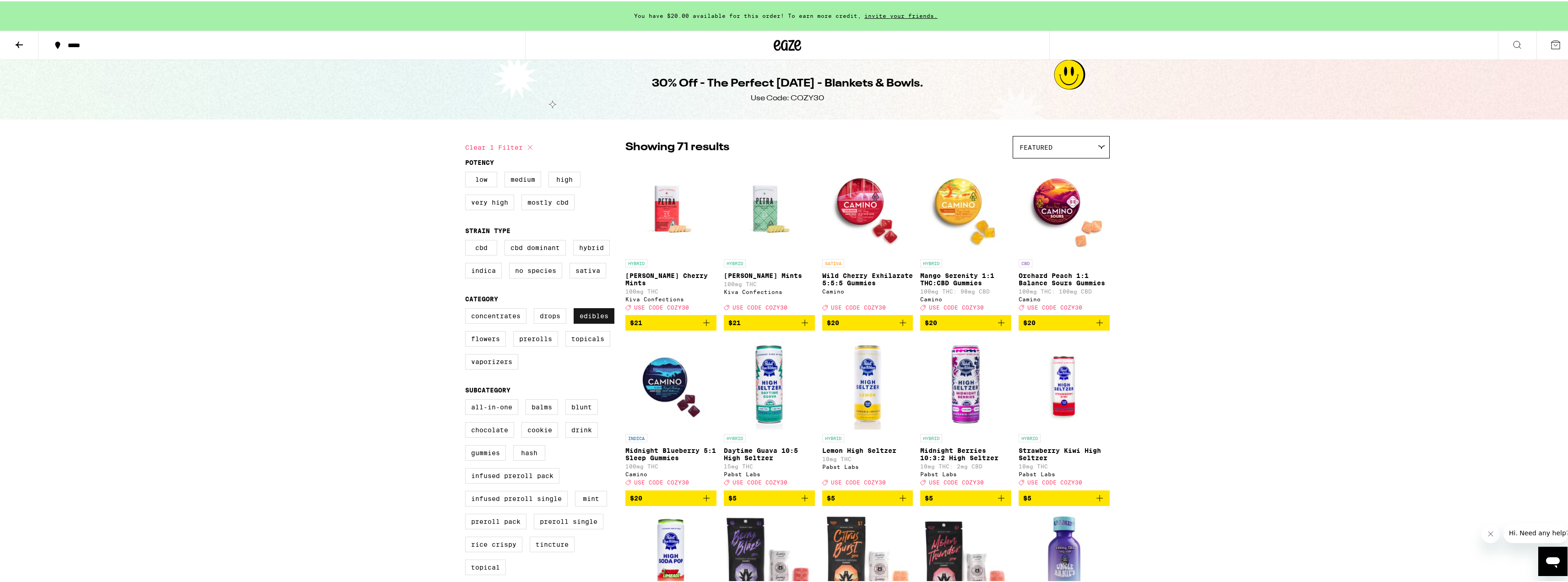
click at [595, 322] on label "Edibles" at bounding box center [594, 314] width 41 height 15
click at [468, 309] on input "Edibles" at bounding box center [467, 308] width 1 height 1
checkbox input "false"
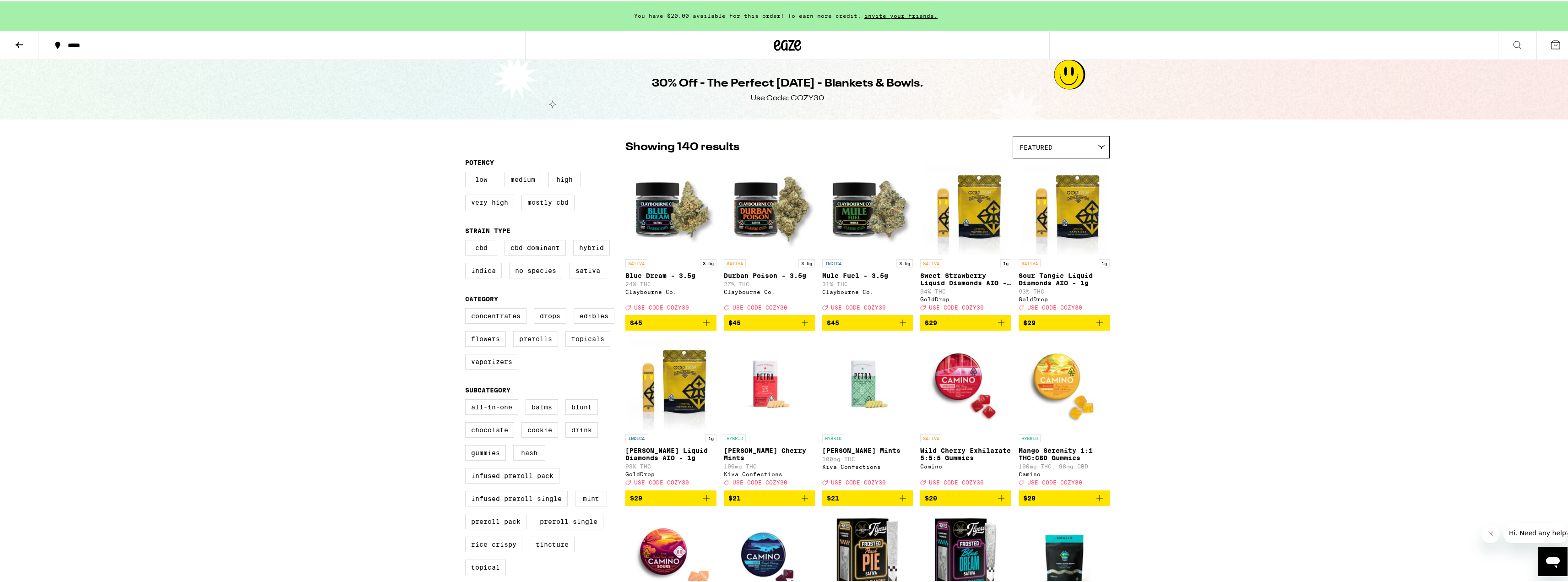
click at [522, 345] on label "Prerolls" at bounding box center [535, 337] width 45 height 15
click at [468, 309] on input "Prerolls" at bounding box center [467, 308] width 1 height 1
checkbox input "true"
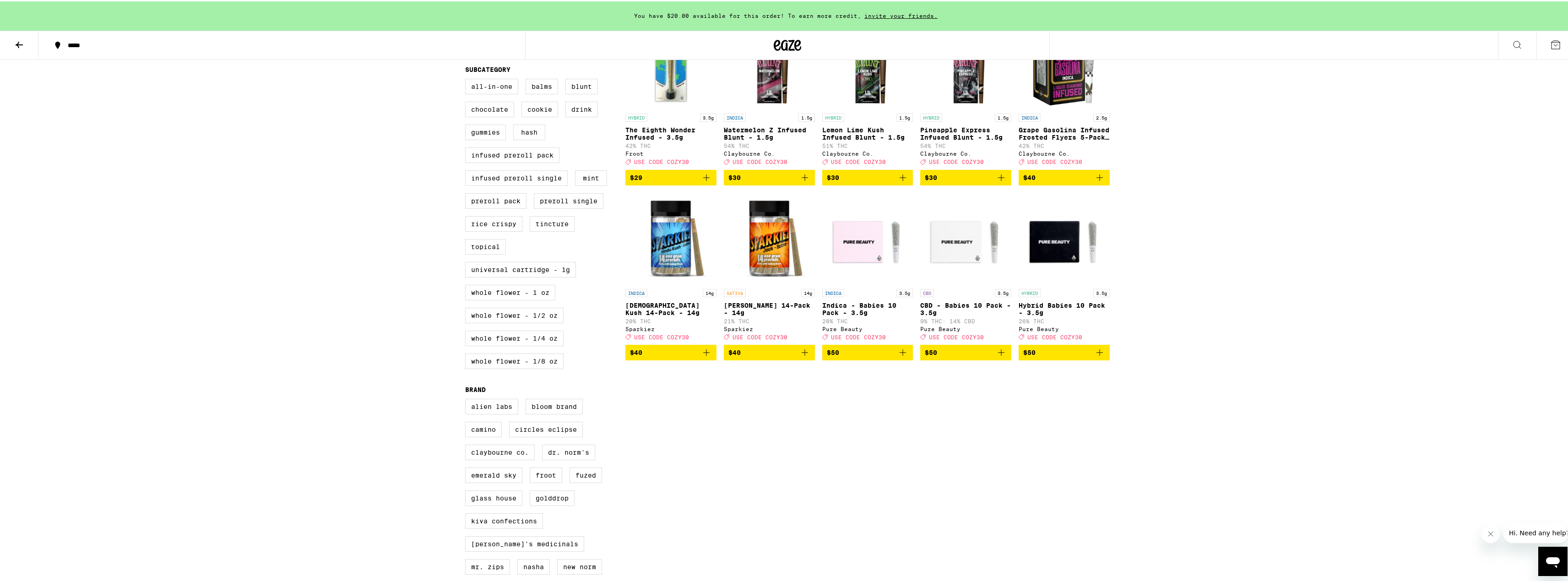
scroll to position [229, 0]
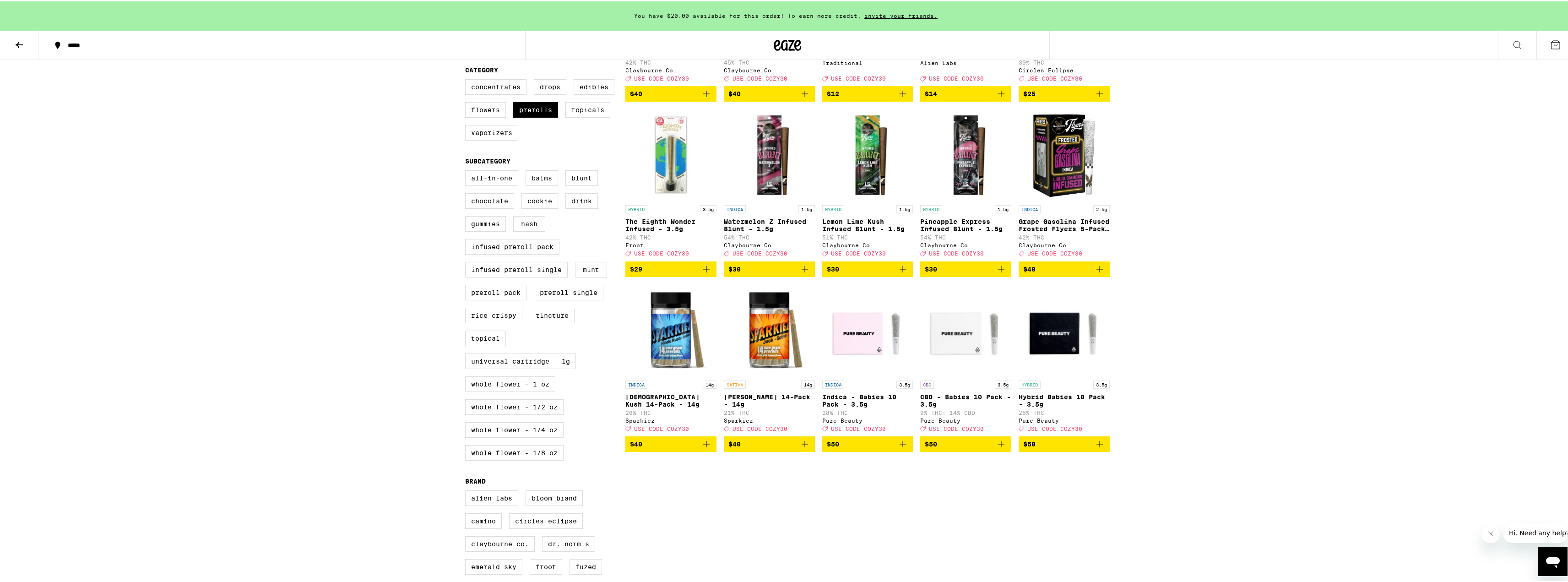
click at [960, 347] on img "Open page for CBD - Babies 10 Pack - 3.5g from Pure Beauty" at bounding box center [965, 329] width 91 height 92
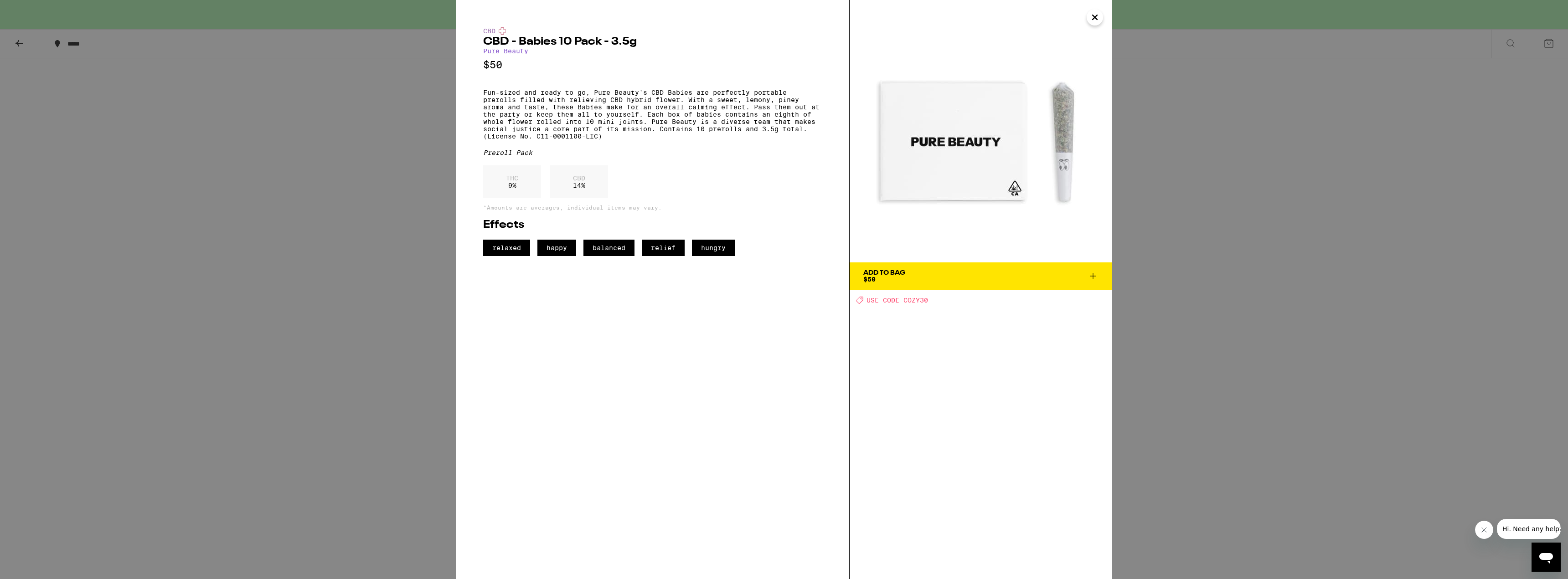
click at [284, 310] on div "CBD CBD - Babies 10 Pack - 3.5g Pure Beauty $50 Fun-sized and ready to go, Pure…" at bounding box center [784, 290] width 1568 height 579
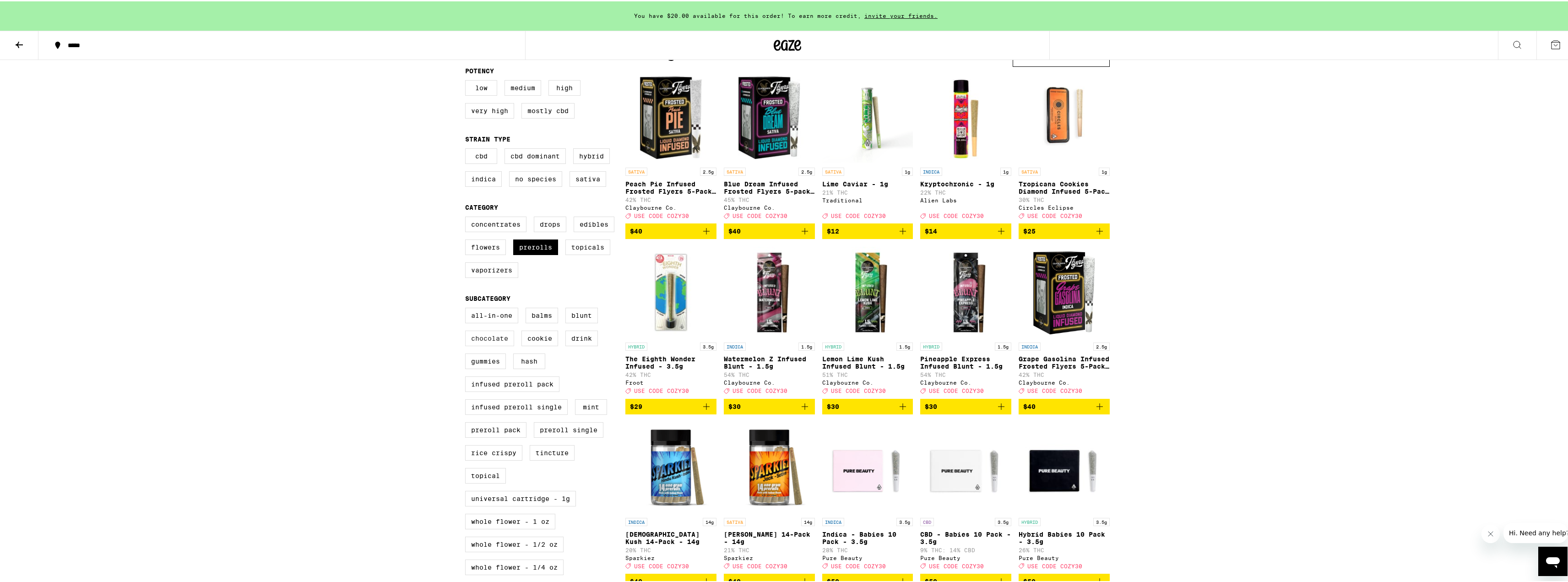
scroll to position [46, 0]
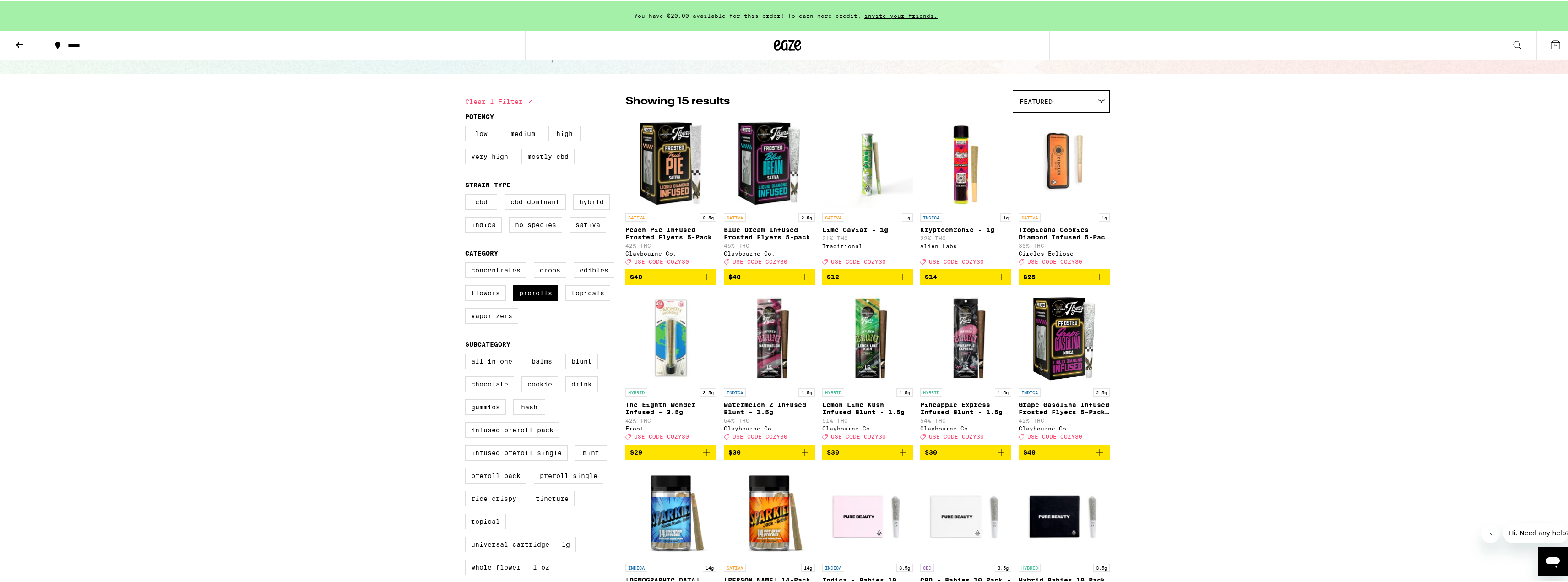
click at [672, 351] on img "Open page for The Eighth Wonder Infused - 3.5g from Froot" at bounding box center [671, 337] width 91 height 92
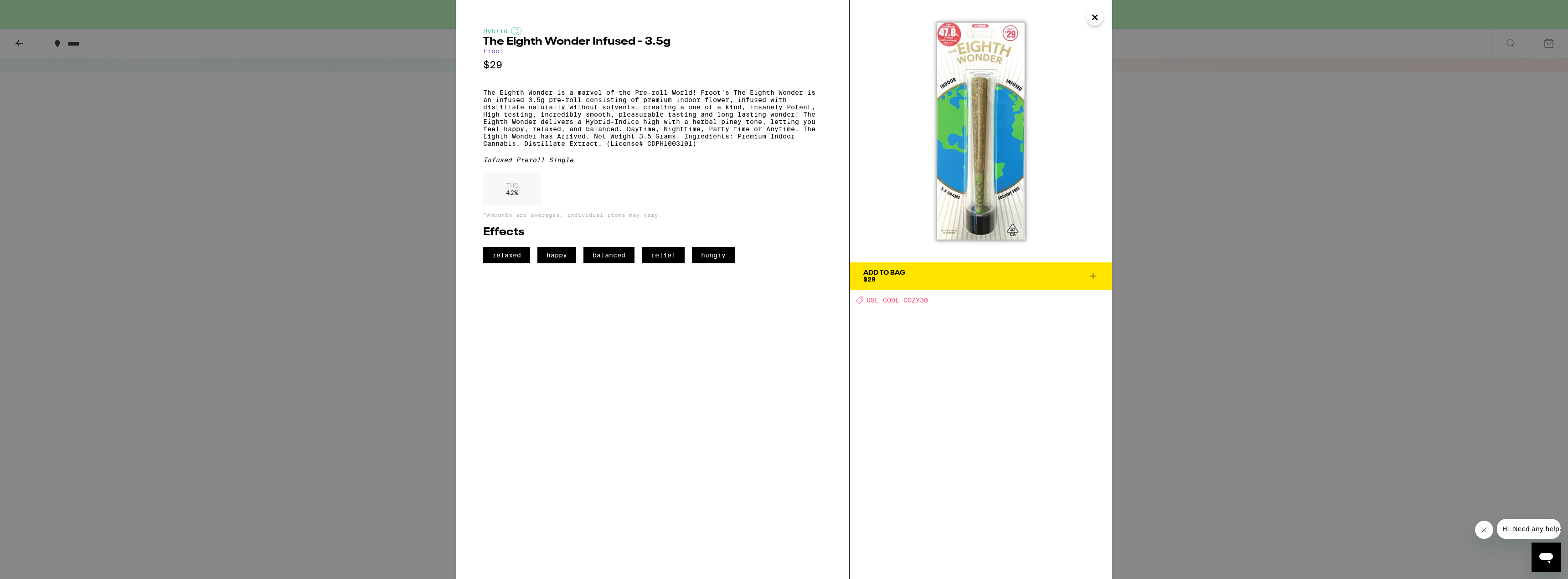
click at [298, 226] on div "Hybrid The Eighth Wonder Infused - 3.5g Froot $29 The Eighth Wonder is a marvel…" at bounding box center [784, 290] width 1568 height 579
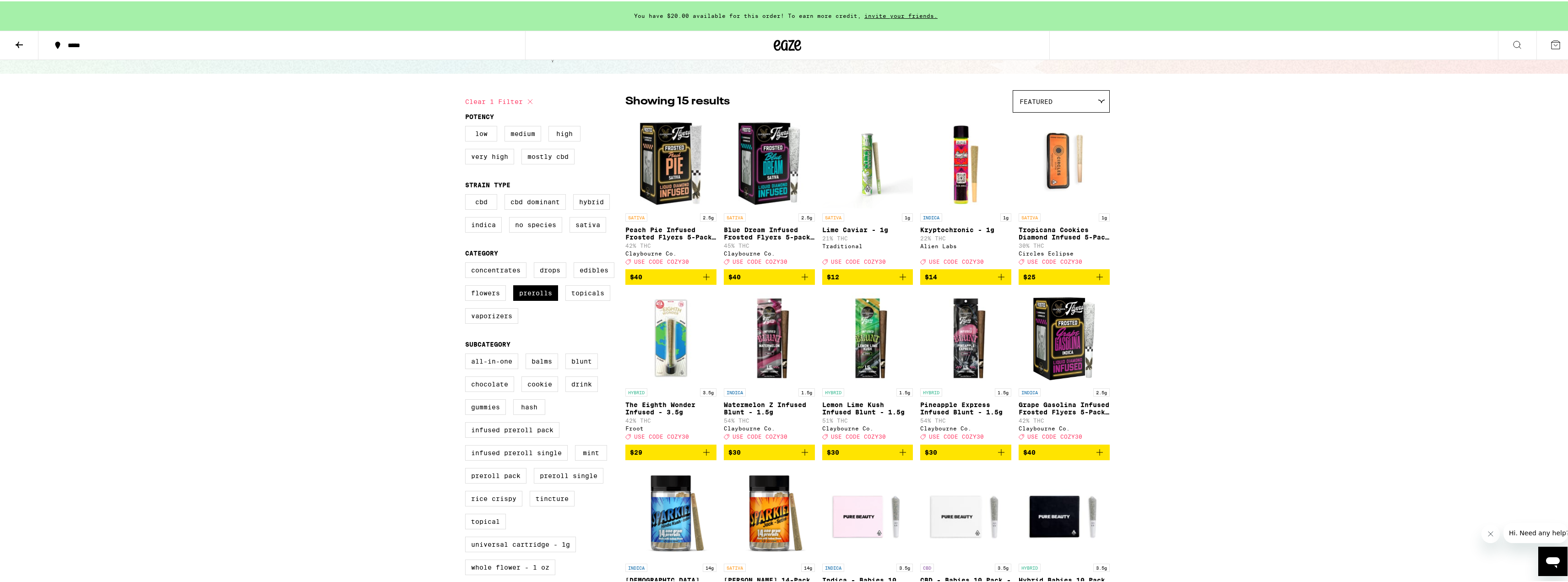
click at [1056, 339] on img "Open page for Grape Gasolina Infused Frosted Flyers 5-Pack - 2.5g from Claybour…" at bounding box center [1064, 337] width 91 height 92
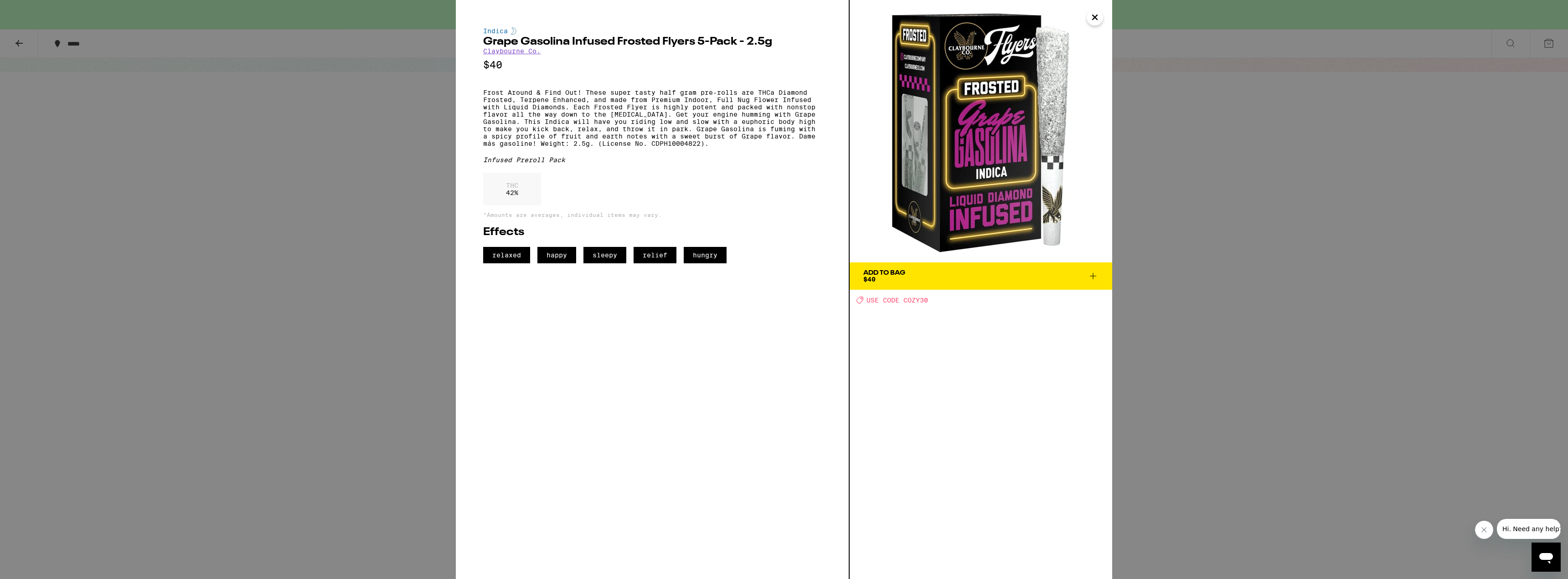
click at [284, 227] on div "Indica Grape Gasolina Infused Frosted Flyers 5-Pack - 2.5g [PERSON_NAME] Co. $4…" at bounding box center [784, 290] width 1568 height 579
